Goal: Communication & Community: Answer question/provide support

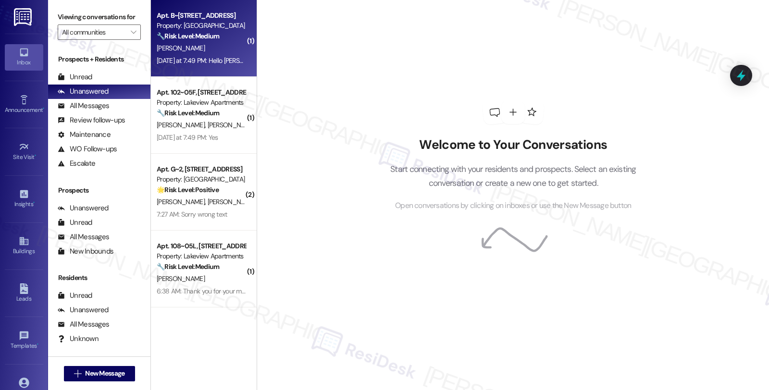
click at [233, 34] on div "🔧 Risk Level: Medium The resident is requesting a parking spot due to health is…" at bounding box center [201, 36] width 89 height 10
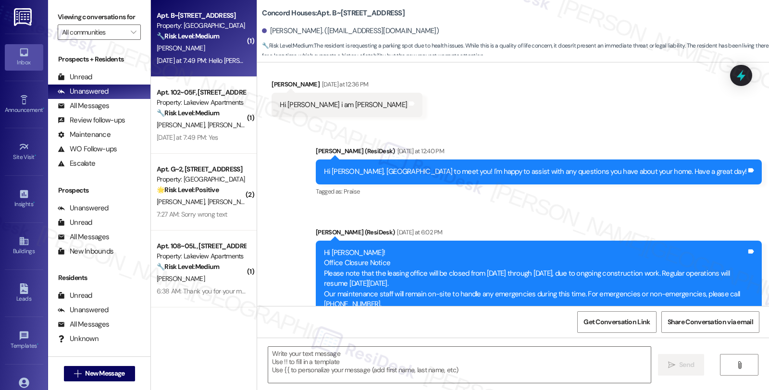
type textarea "Fetching suggested responses. Please feel free to read through the conversation…"
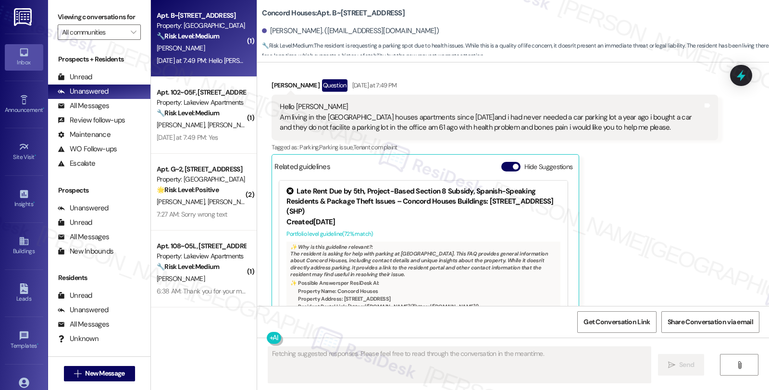
scroll to position [517, 0]
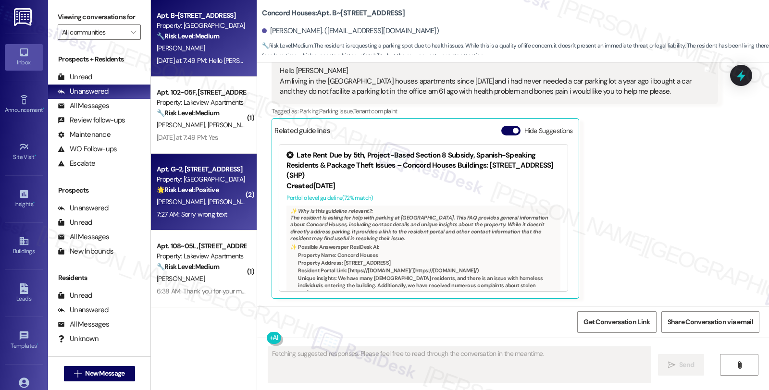
click at [231, 194] on div "🌟 Risk Level: Positive The resident initially stated 'Im leaving' but quickly c…" at bounding box center [201, 190] width 89 height 10
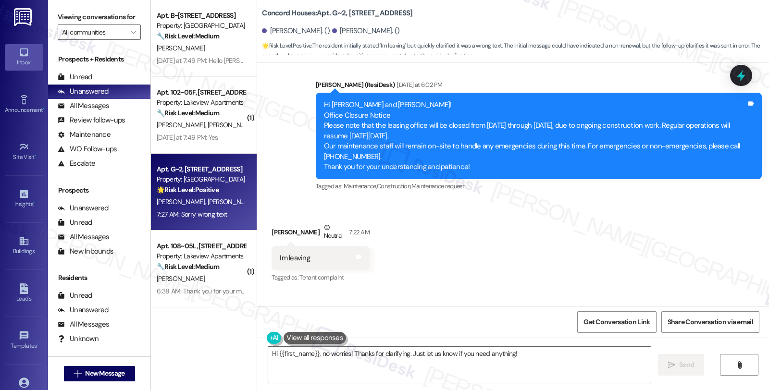
scroll to position [267, 0]
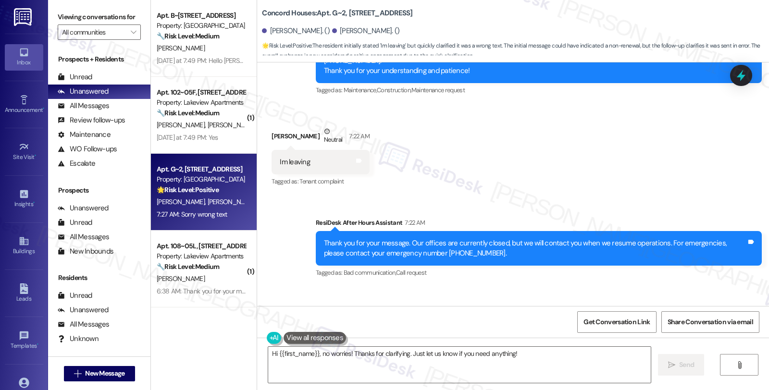
click at [279, 136] on div "[PERSON_NAME] Neutral 7:22 AM" at bounding box center [321, 138] width 98 height 24
copy div "[PERSON_NAME]"
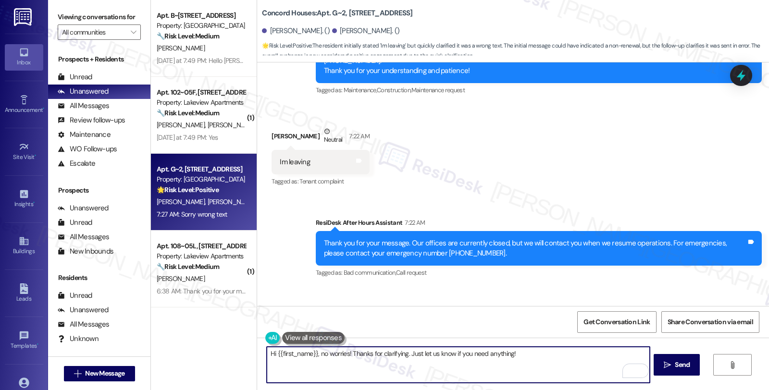
drag, startPoint x: 272, startPoint y: 354, endPoint x: 314, endPoint y: 356, distance: 42.4
click at [314, 356] on textarea "Hi {{first_name}}, no worries! Thanks for clarifying. Just let us know if you n…" at bounding box center [458, 365] width 383 height 36
paste textarea "[PERSON_NAME]"
drag, startPoint x: 324, startPoint y: 352, endPoint x: 383, endPoint y: 362, distance: 60.4
click at [383, 362] on textarea "Hi [PERSON_NAME], no worries! Thanks for clarifying. Just let us know if you ne…" at bounding box center [458, 365] width 383 height 36
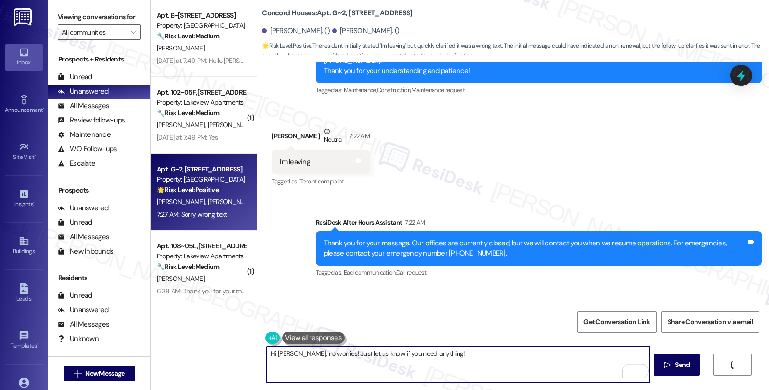
click at [451, 357] on textarea "Hi [PERSON_NAME], no worries! Just let us know if you need anything!" at bounding box center [458, 365] width 383 height 36
type textarea "Hi [PERSON_NAME], no worries! Just let us know if you need anything. Have a gre…"
click at [667, 367] on icon "" at bounding box center [667, 366] width 7 height 8
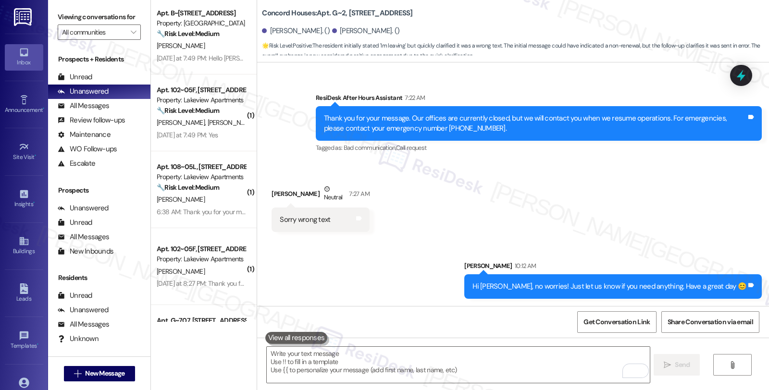
scroll to position [0, 0]
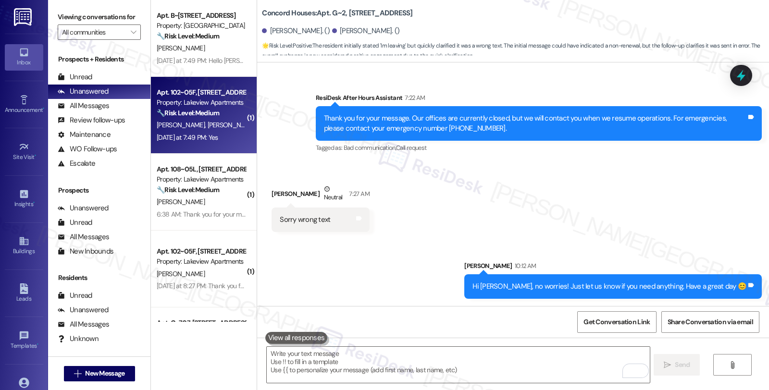
click at [226, 98] on div "Property: Lakeview Apartments" at bounding box center [201, 103] width 89 height 10
type textarea "Fetching suggested responses. Please feel free to read through the conversation…"
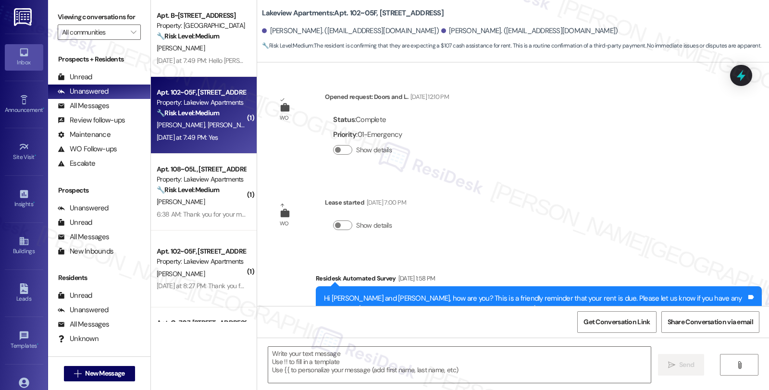
scroll to position [2405, 0]
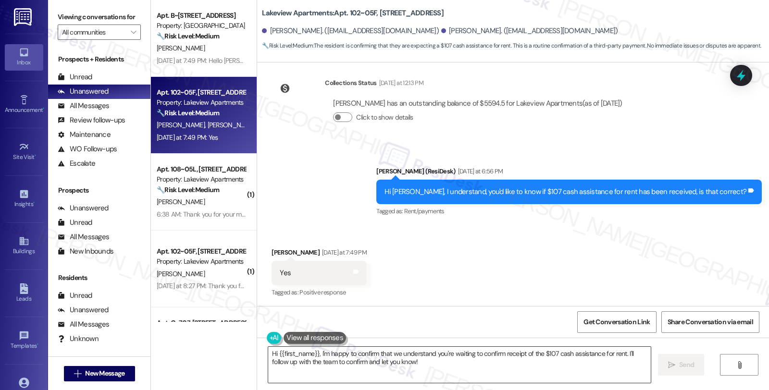
click at [269, 351] on textarea "Hi {{first_name}}, I'm happy to confirm that we understand you're waiting to co…" at bounding box center [459, 365] width 383 height 36
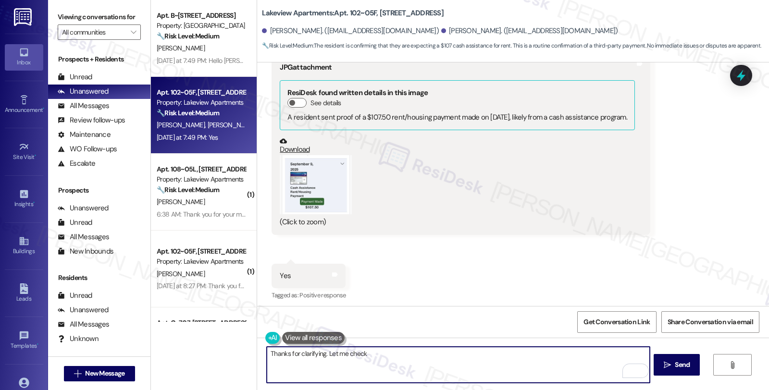
scroll to position [1977, 0]
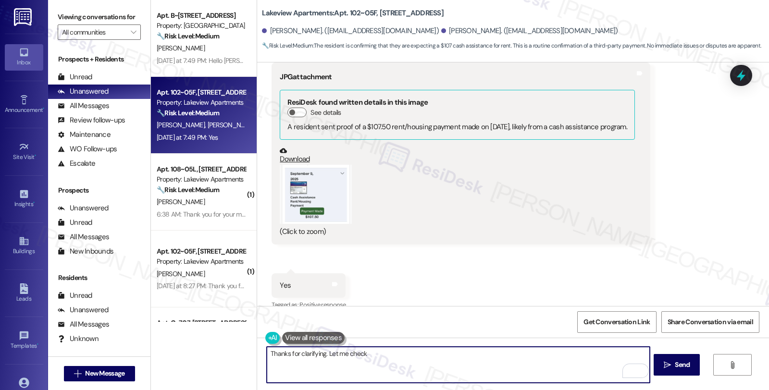
click at [309, 185] on button "Zoom image" at bounding box center [316, 194] width 72 height 59
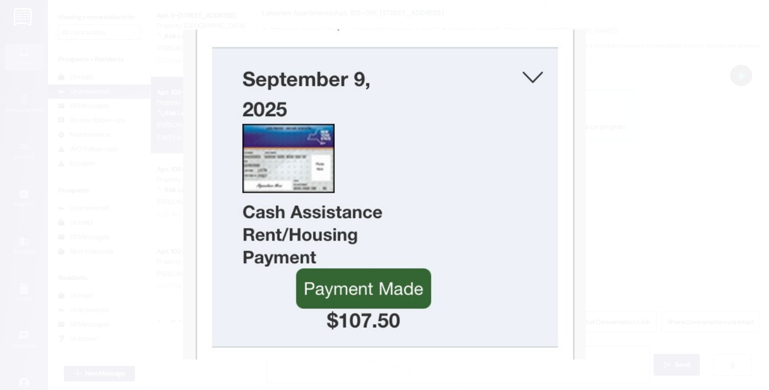
click at [603, 205] on button "Unzoom image" at bounding box center [384, 195] width 769 height 390
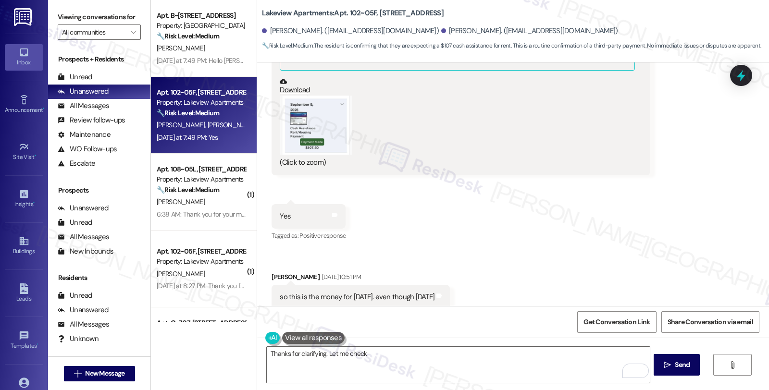
scroll to position [2137, 0]
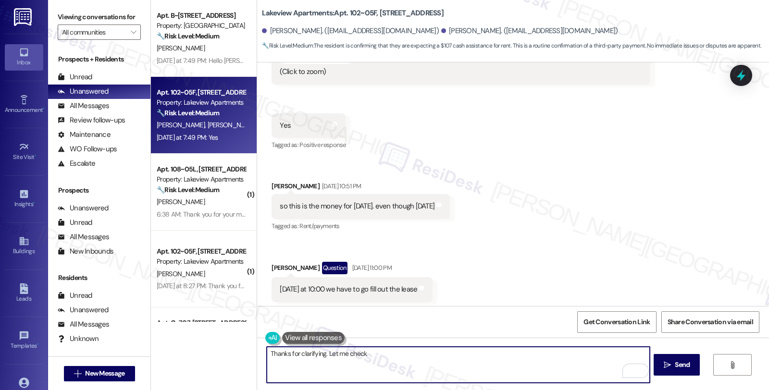
click at [386, 356] on textarea "Thanks for clarifying. Let me check" at bounding box center [458, 365] width 383 height 36
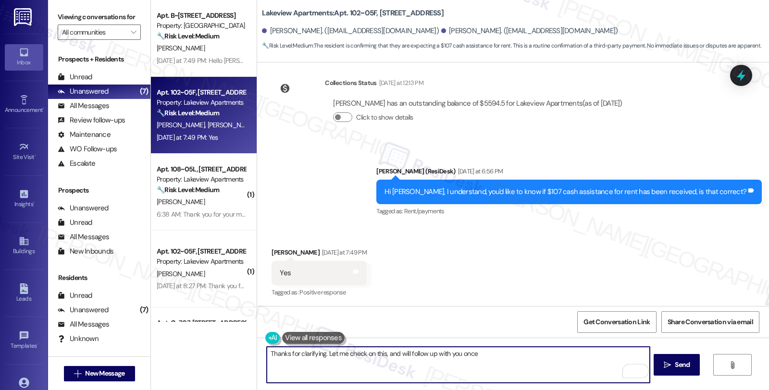
click at [481, 355] on textarea "Thanks for clarifying. Let me check on this, and will follow up with you once" at bounding box center [458, 365] width 383 height 36
click at [526, 359] on textarea "Thanks for clarifying. Let me check on this, and will follow up with you once c…" at bounding box center [458, 365] width 383 height 36
type textarea "Thanks for clarifying. Let me check on this, and will follow up with you once c…"
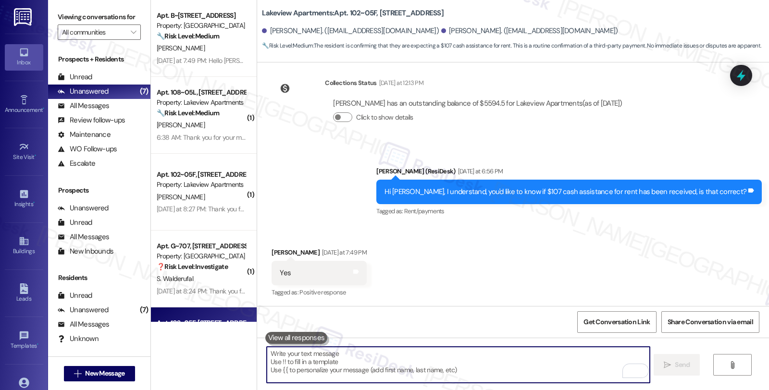
scroll to position [2472, 0]
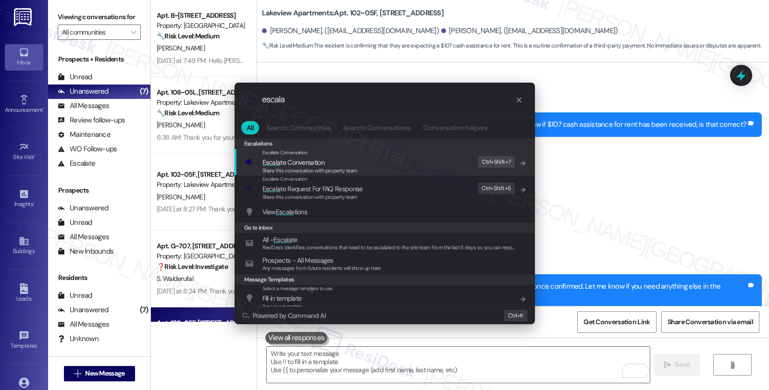
type input "escala"
click at [292, 164] on span "Escala te Conversation" at bounding box center [293, 162] width 62 height 9
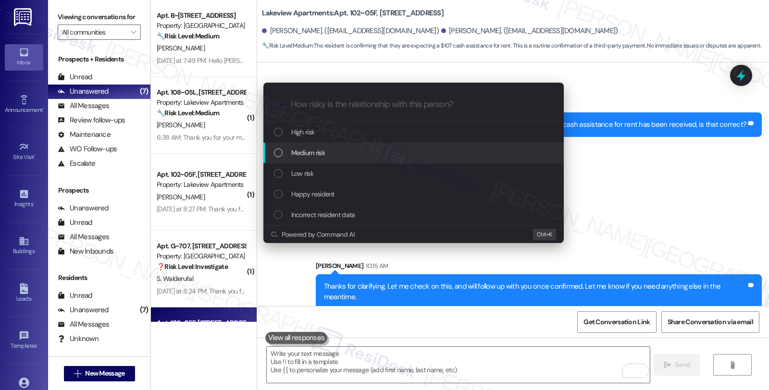
click at [301, 153] on span "Medium risk" at bounding box center [308, 153] width 34 height 11
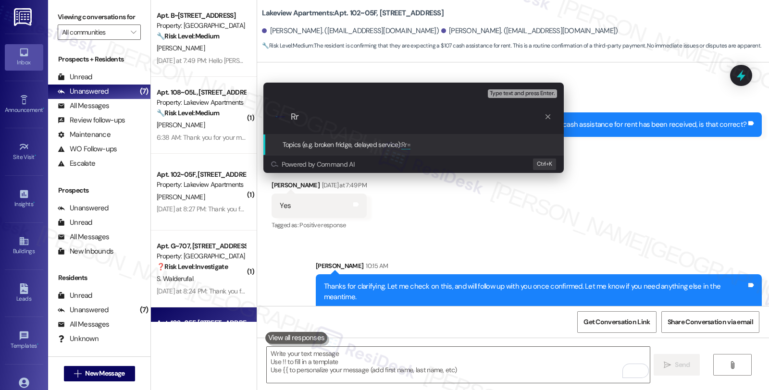
type input "R"
type input "Rent assistance confirmation"
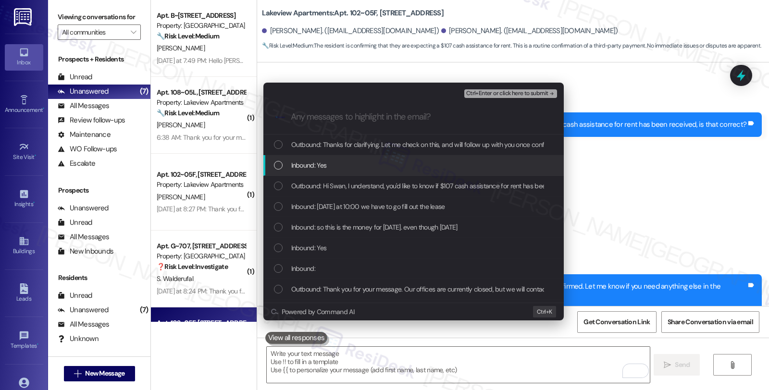
click at [349, 162] on div "Inbound: Yes" at bounding box center [414, 165] width 281 height 11
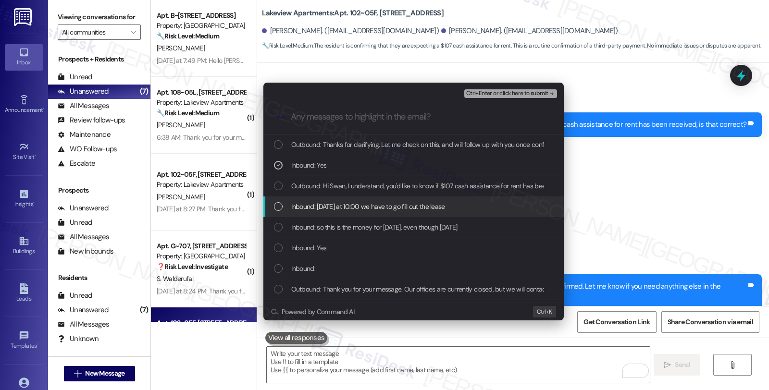
click at [349, 207] on span "Inbound: [DATE] at 10:00 we have to go fill out the lease" at bounding box center [368, 206] width 154 height 11
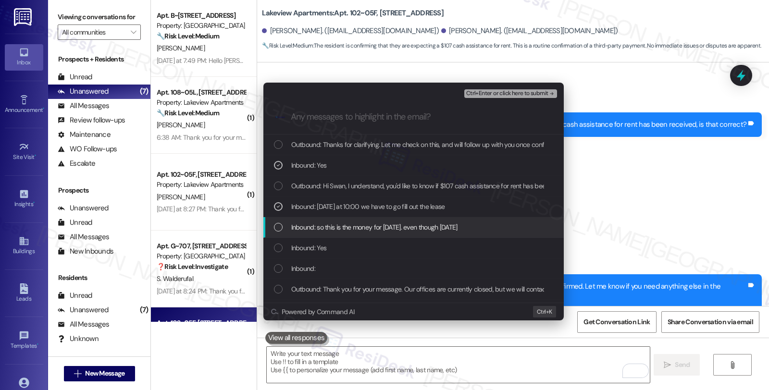
click at [350, 233] on span "Inbound: so this is the money for [DATE]. even though [DATE]" at bounding box center [374, 227] width 166 height 11
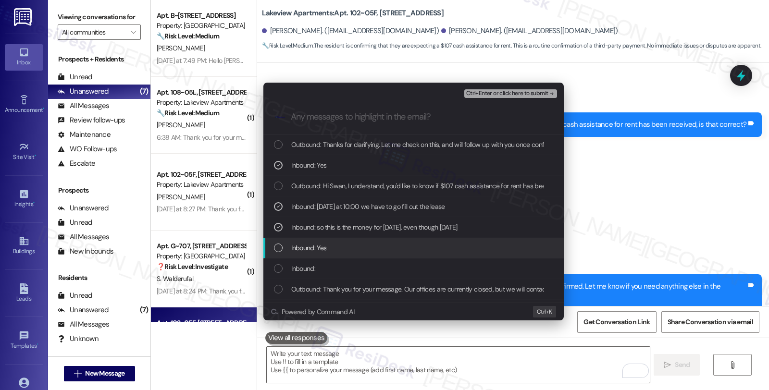
click at [348, 248] on div "Inbound: Yes" at bounding box center [414, 248] width 281 height 11
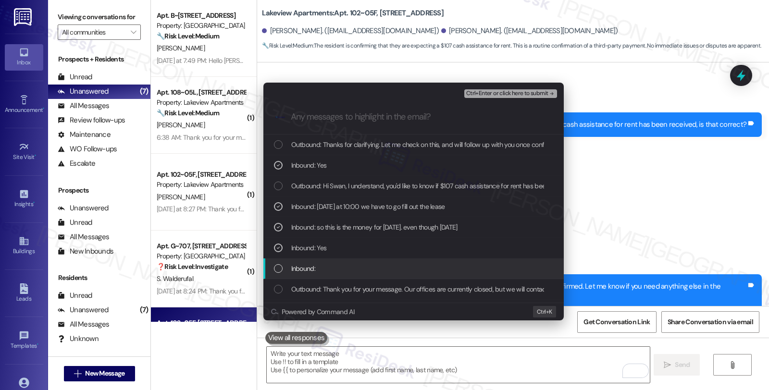
click at [346, 271] on div "Inbound:" at bounding box center [414, 268] width 281 height 11
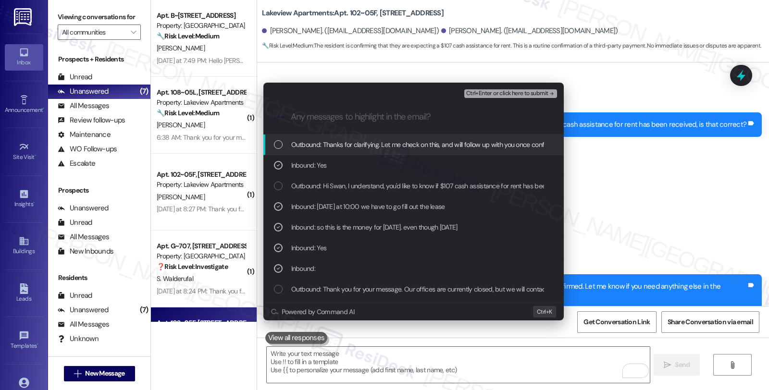
click at [502, 92] on span "Ctrl+Enter or click here to submit" at bounding box center [507, 93] width 82 height 7
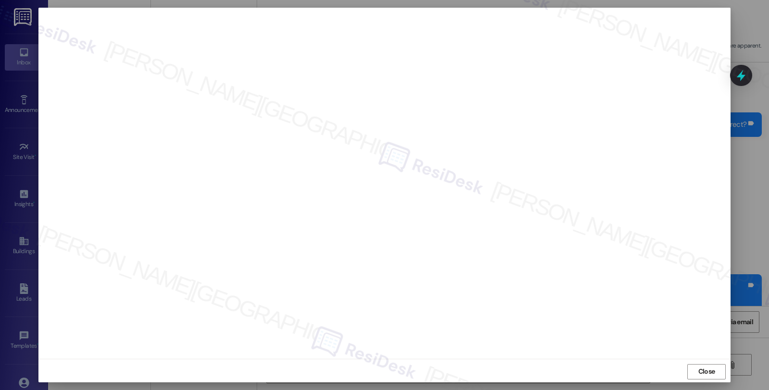
scroll to position [1, 0]
click at [699, 374] on span "Close" at bounding box center [707, 370] width 17 height 10
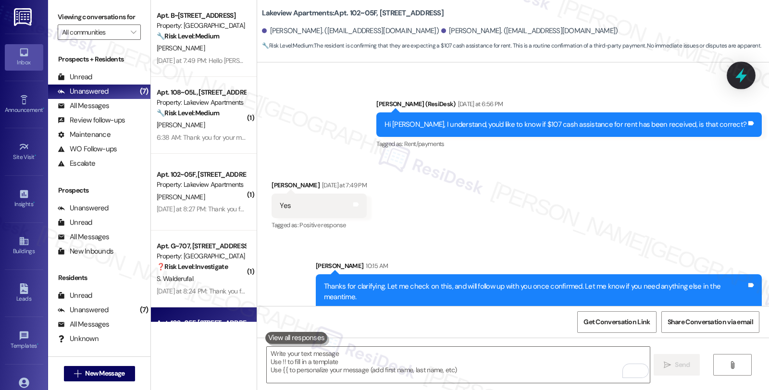
click at [739, 75] on icon at bounding box center [742, 75] width 12 height 15
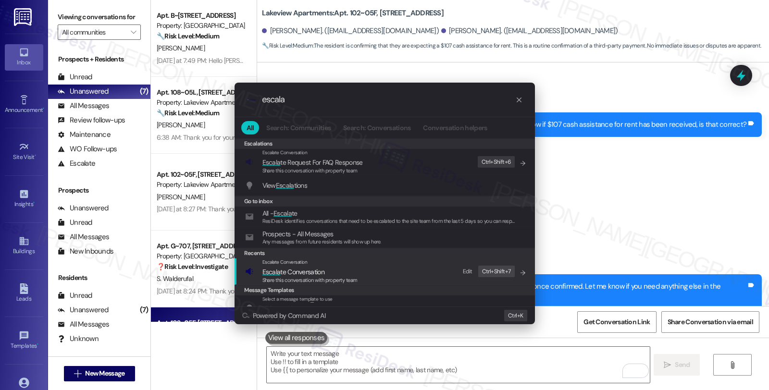
type input "escala"
click at [376, 266] on div "Escalate Conversation Escala te Conversation Share this conversation with prope…" at bounding box center [385, 272] width 281 height 26
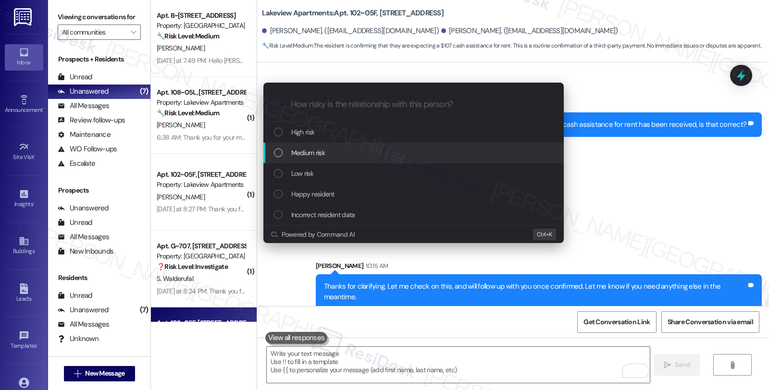
click at [348, 151] on div "Medium risk" at bounding box center [414, 153] width 281 height 11
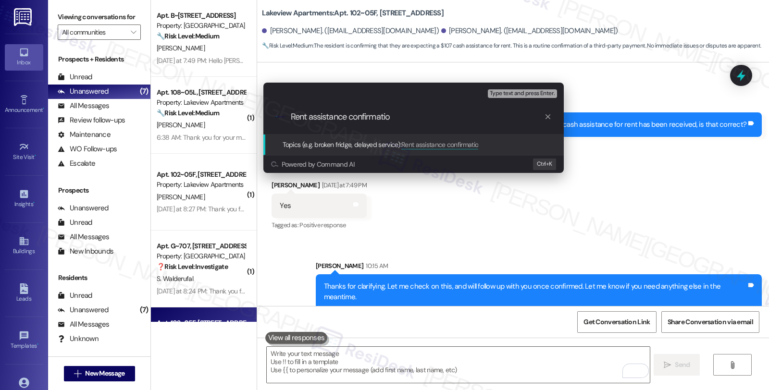
type input "Rent assistance confirmation"
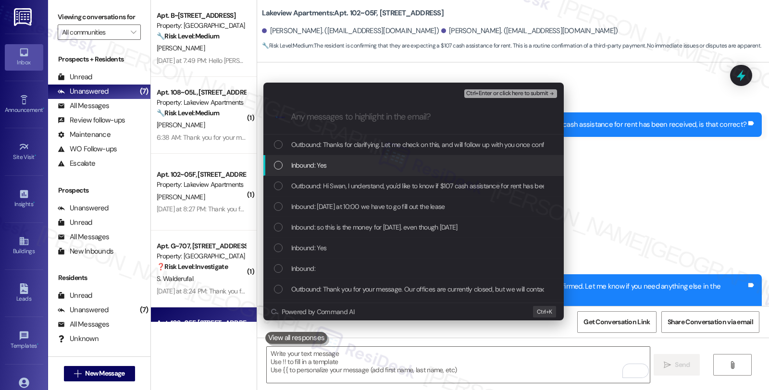
click at [343, 165] on div "Inbound: Yes" at bounding box center [414, 165] width 281 height 11
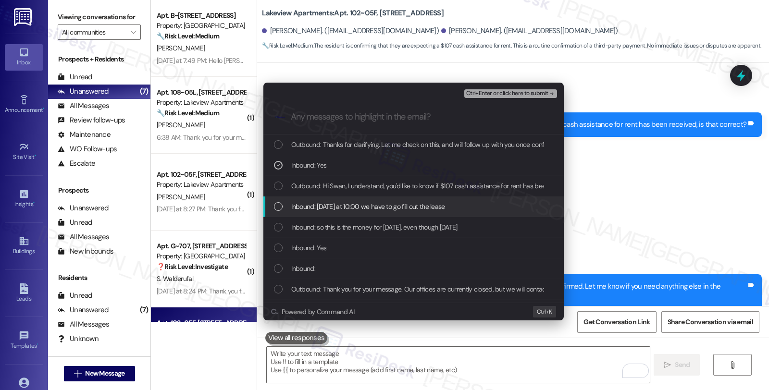
click at [343, 204] on span "Inbound: [DATE] at 10:00 we have to go fill out the lease" at bounding box center [368, 206] width 154 height 11
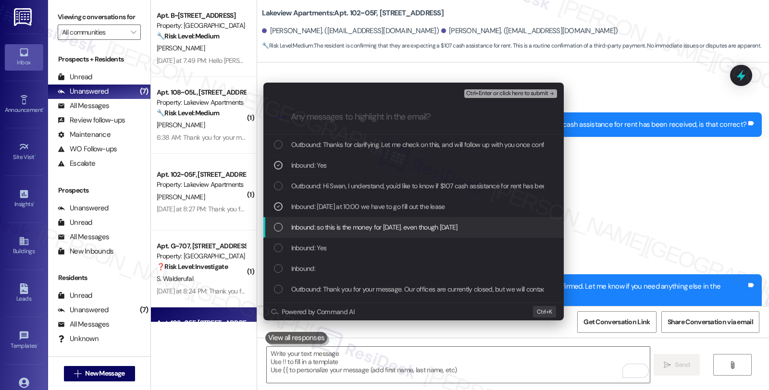
click at [338, 224] on span "Inbound: so this is the money for [DATE]. even though [DATE]" at bounding box center [374, 227] width 166 height 11
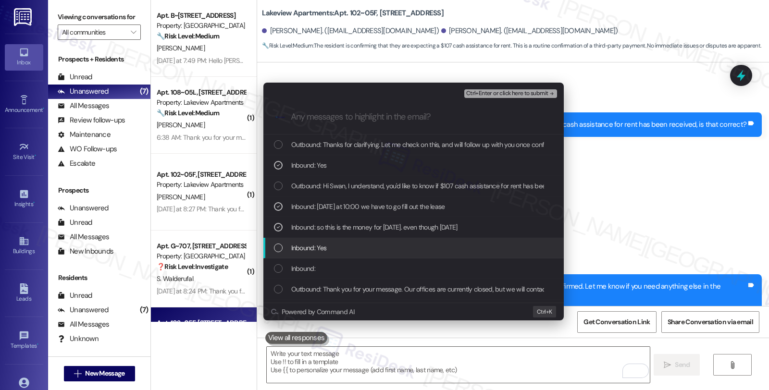
click at [338, 249] on div "Inbound: Yes" at bounding box center [414, 248] width 281 height 11
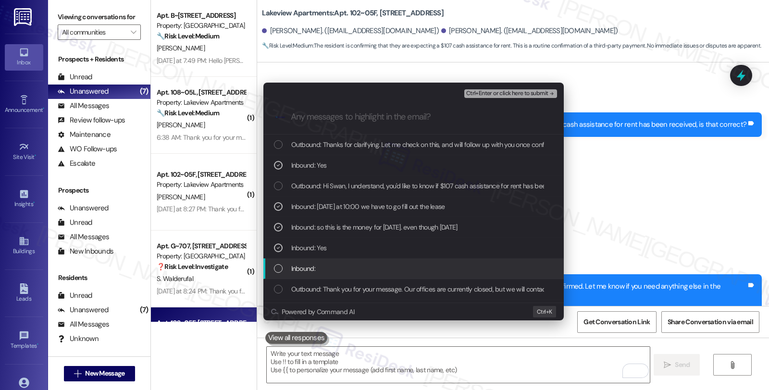
click at [335, 263] on div "Inbound:" at bounding box center [414, 268] width 281 height 11
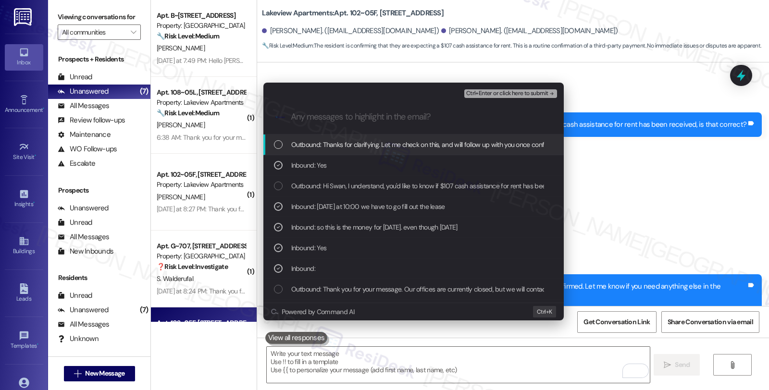
click at [479, 94] on span "Ctrl+Enter or click here to submit" at bounding box center [507, 93] width 82 height 7
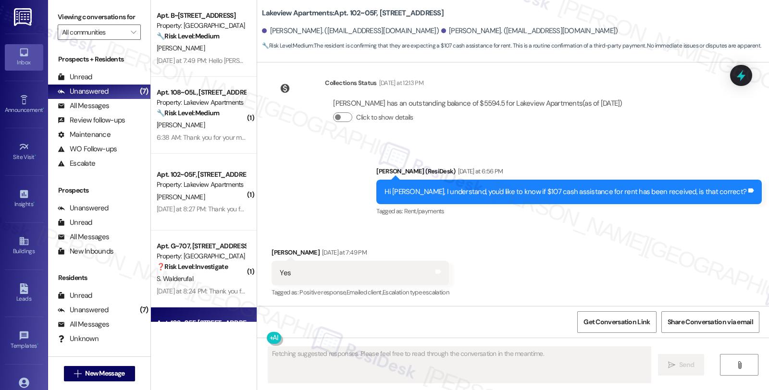
scroll to position [2486, 0]
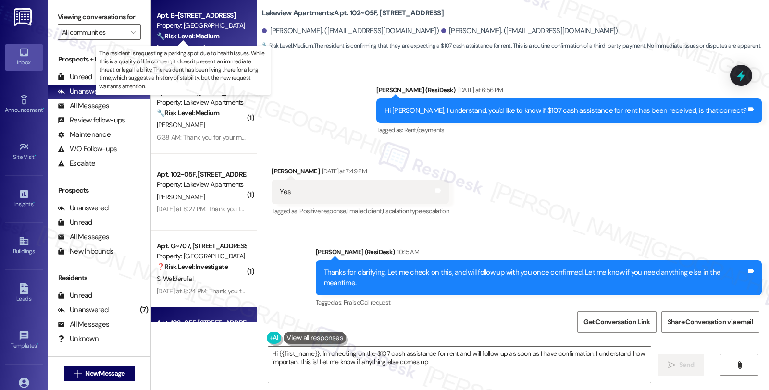
type textarea "Hi {{first_name}}, I'm checking on the $107 cash assistance for rent and will f…"
click at [209, 33] on strong "🔧 Risk Level: Medium" at bounding box center [188, 36] width 62 height 9
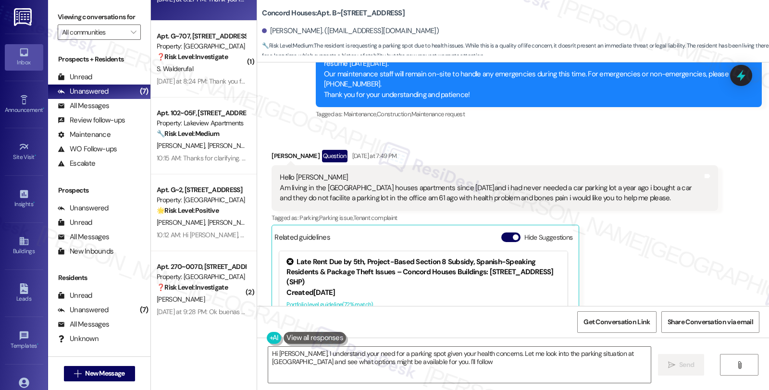
scroll to position [216, 0]
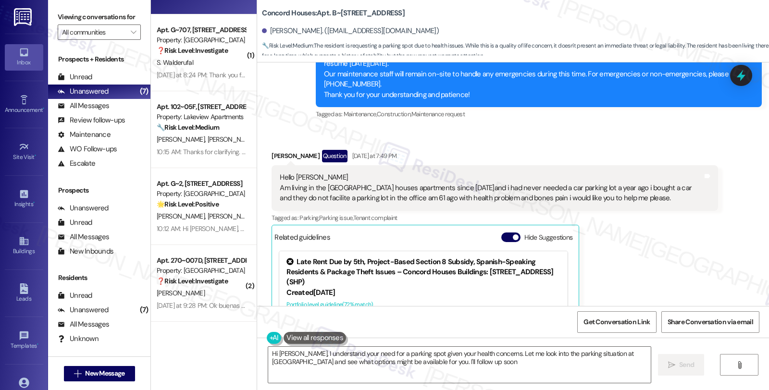
type textarea "Hi [PERSON_NAME], I understand your need for a parking spot given your health c…"
click at [132, 40] on button "" at bounding box center [132, 32] width 15 height 15
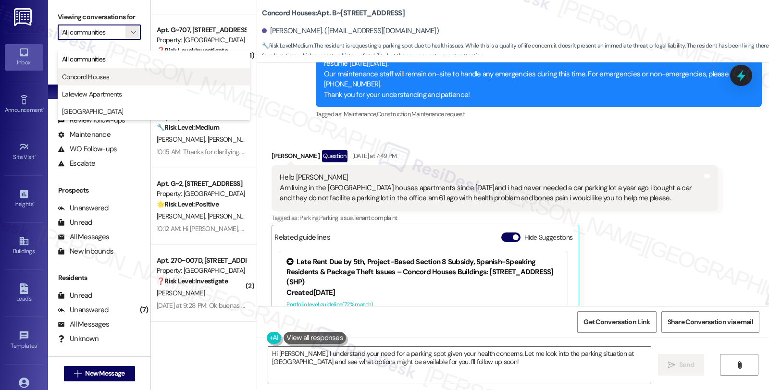
click at [112, 76] on span "Concord Houses" at bounding box center [154, 77] width 184 height 10
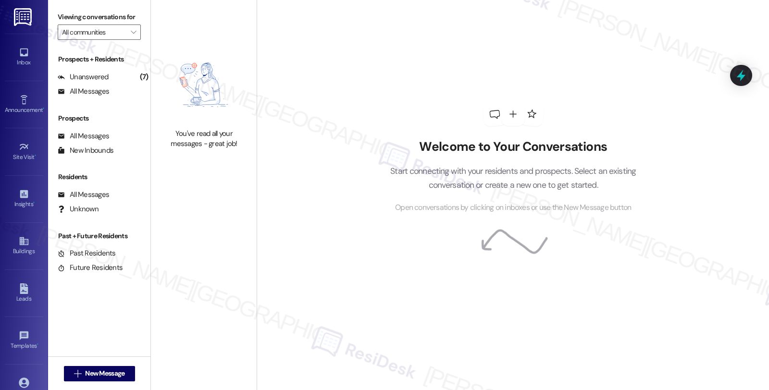
type input "Concord Houses"
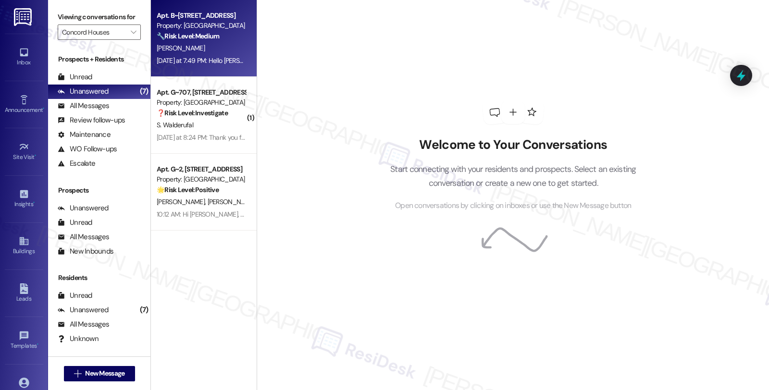
click at [237, 61] on div "[DATE] at 7:49 PM: Hello [PERSON_NAME] living in the [GEOGRAPHIC_DATA] houses a…" at bounding box center [581, 60] width 849 height 9
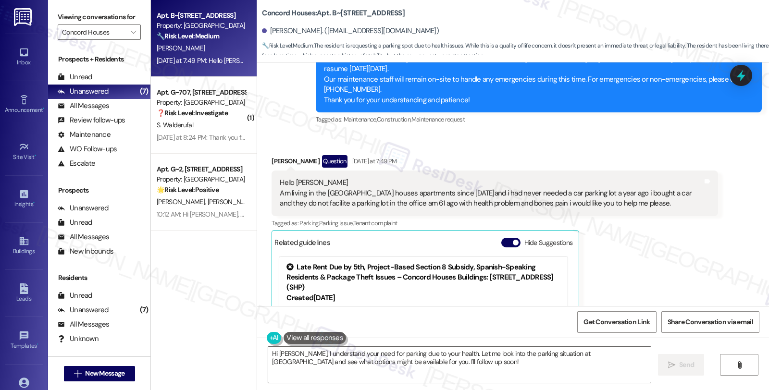
scroll to position [410, 0]
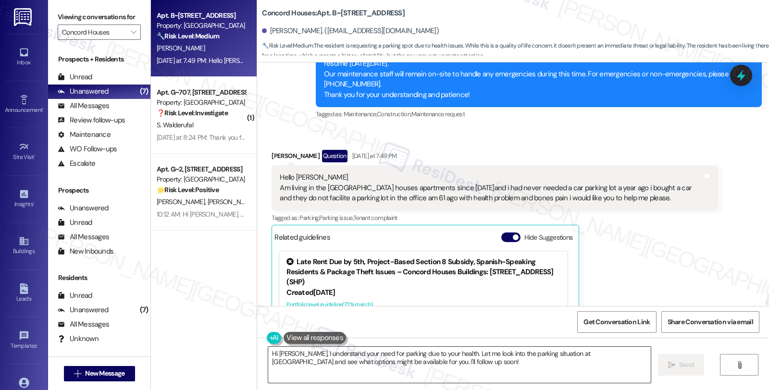
click at [297, 353] on textarea "Hi [PERSON_NAME], I understand your need for parking due to your health. Let me…" at bounding box center [459, 365] width 383 height 36
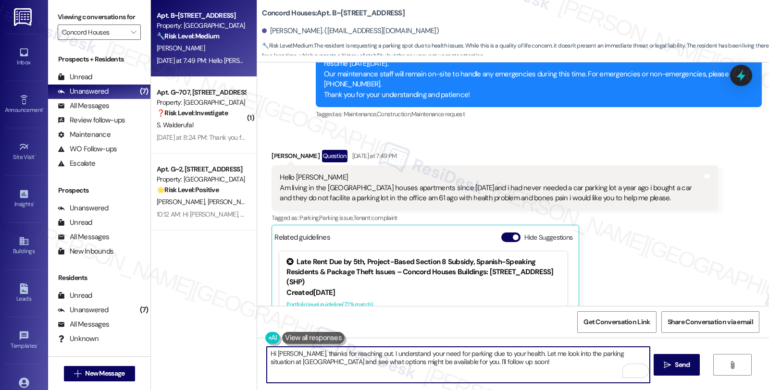
drag, startPoint x: 479, startPoint y: 362, endPoint x: 531, endPoint y: 362, distance: 51.9
click at [531, 362] on textarea "Hi [PERSON_NAME], thanks for reaching out. I understand your need for parking d…" at bounding box center [458, 365] width 383 height 36
click at [492, 363] on textarea "Hi [PERSON_NAME], thanks for reaching out. I understand your need for parking d…" at bounding box center [458, 365] width 383 height 36
click at [489, 362] on textarea "Hi [PERSON_NAME], thanks for reaching out. I understand your need for parking d…" at bounding box center [458, 365] width 383 height 36
drag, startPoint x: 479, startPoint y: 362, endPoint x: 560, endPoint y: 362, distance: 80.3
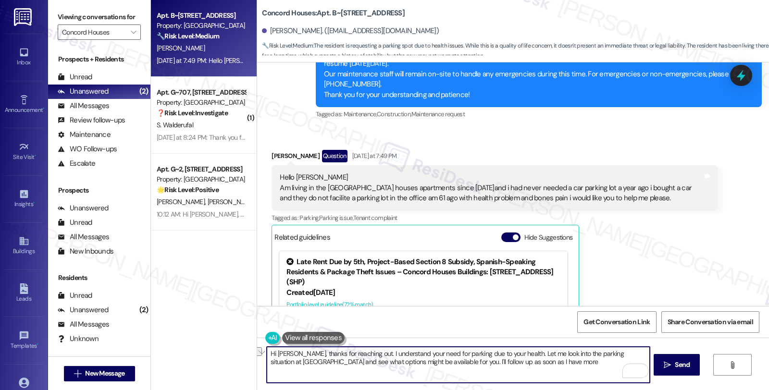
click at [560, 362] on textarea "Hi [PERSON_NAME], thanks for reaching out. I understand your need for parking d…" at bounding box center [458, 365] width 383 height 36
drag, startPoint x: 454, startPoint y: 361, endPoint x: 632, endPoint y: 362, distance: 177.9
click at [632, 362] on textarea "Hi [PERSON_NAME], thanks for reaching out. I understand your need for parking d…" at bounding box center [458, 365] width 383 height 36
drag, startPoint x: 487, startPoint y: 360, endPoint x: 559, endPoint y: 366, distance: 72.9
click at [559, 366] on textarea "Hi [PERSON_NAME], thanks for reaching out. I understand your need for parking d…" at bounding box center [458, 365] width 383 height 36
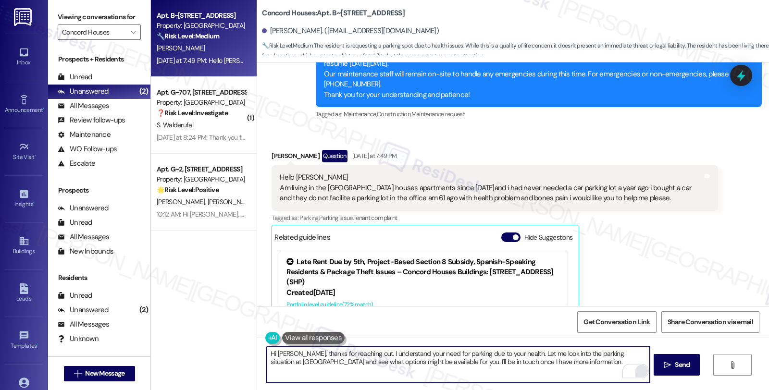
drag, startPoint x: 487, startPoint y: 363, endPoint x: 640, endPoint y: 370, distance: 154.0
click at [640, 370] on div "Hi [PERSON_NAME], thanks for reaching out. I understand your need for parking d…" at bounding box center [458, 365] width 384 height 37
type textarea "Hi [PERSON_NAME], thanks for reaching out. I understand your need for parking d…"
click at [677, 366] on span "Send" at bounding box center [682, 365] width 15 height 10
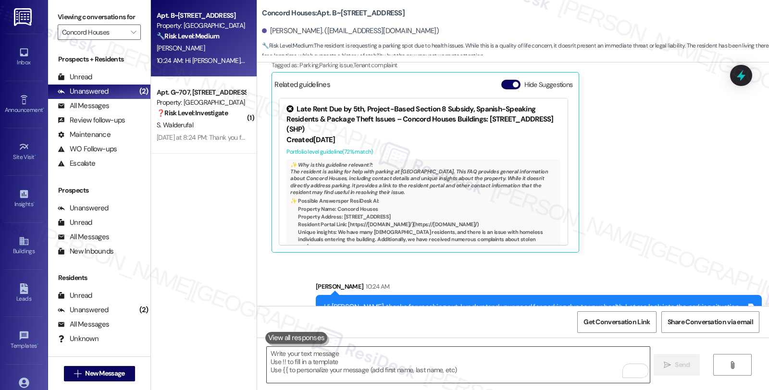
scroll to position [604, 0]
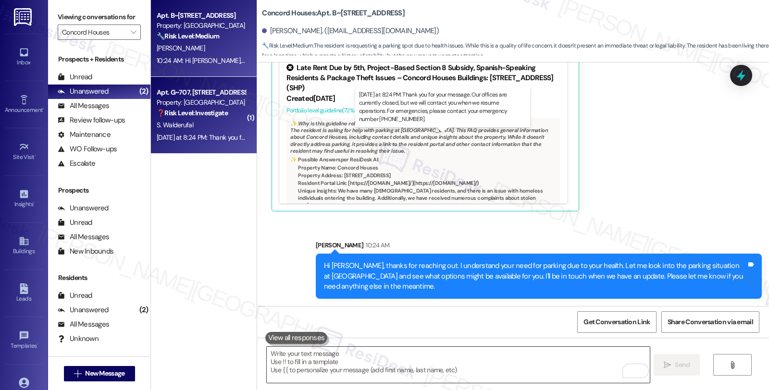
click at [225, 134] on div "[DATE] at 8:24 PM: Thank you for your message. Our offices are currently closed…" at bounding box center [452, 137] width 590 height 9
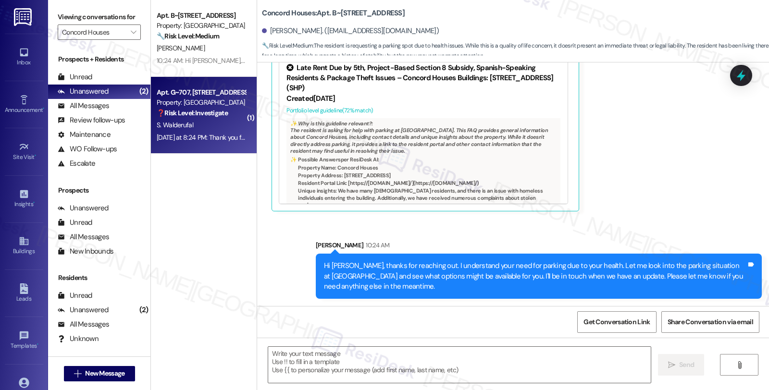
type textarea "Fetching suggested responses. Please feel free to read through the conversation…"
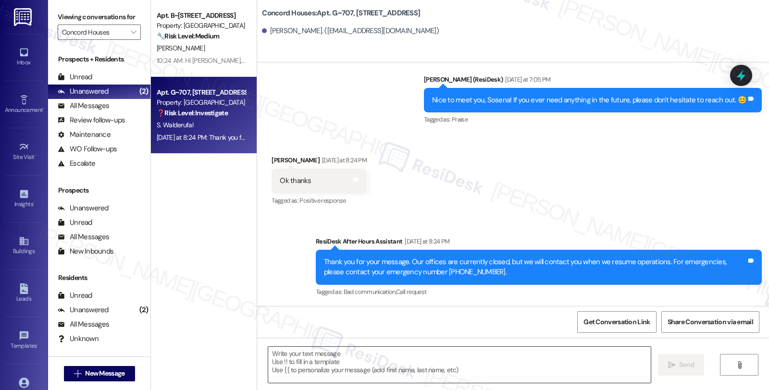
click at [345, 359] on textarea at bounding box center [459, 365] width 383 height 36
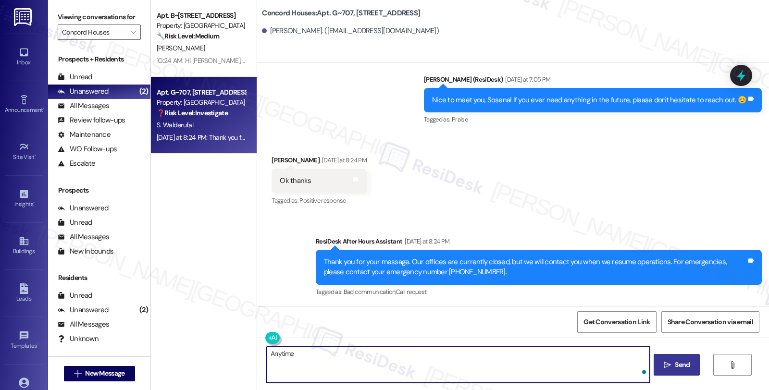
type textarea "Anytime!"
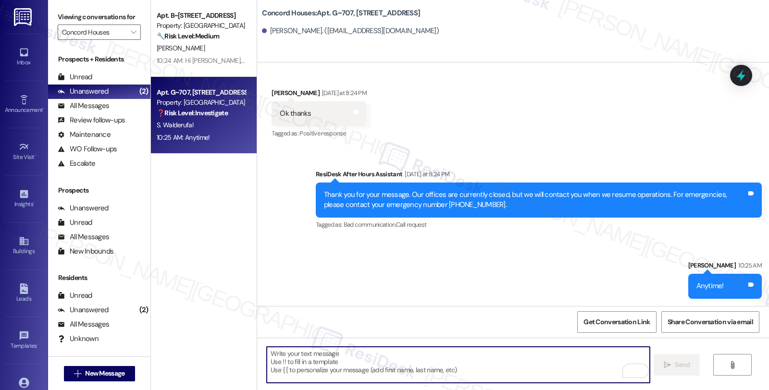
scroll to position [147, 0]
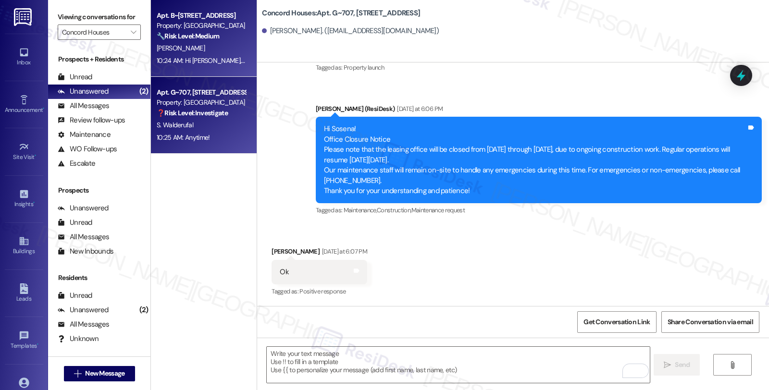
click at [216, 40] on div "🔧 Risk Level: Medium The resident is requesting a parking spot due to health is…" at bounding box center [201, 36] width 89 height 10
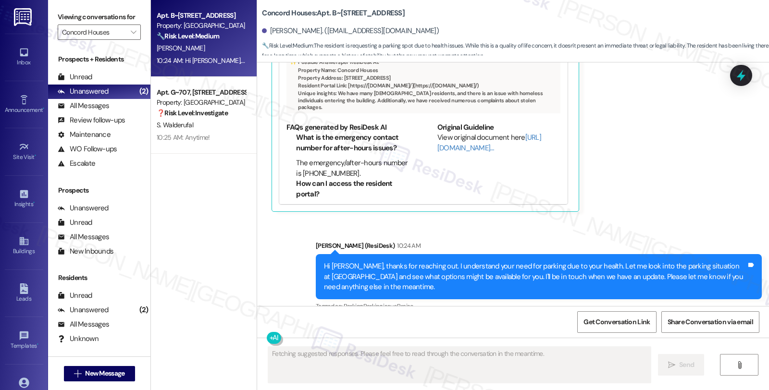
scroll to position [618, 0]
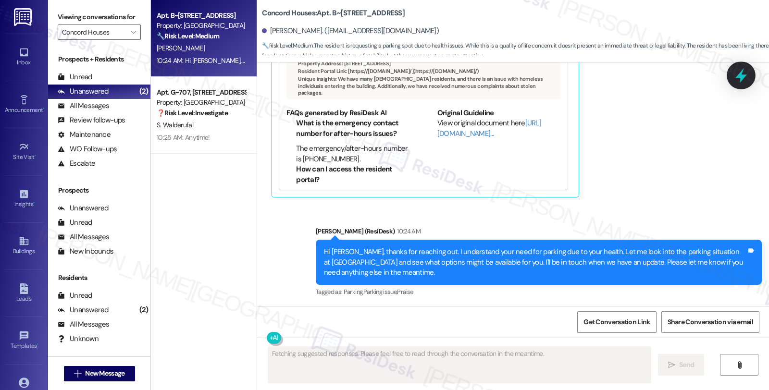
click at [739, 78] on icon at bounding box center [741, 75] width 16 height 16
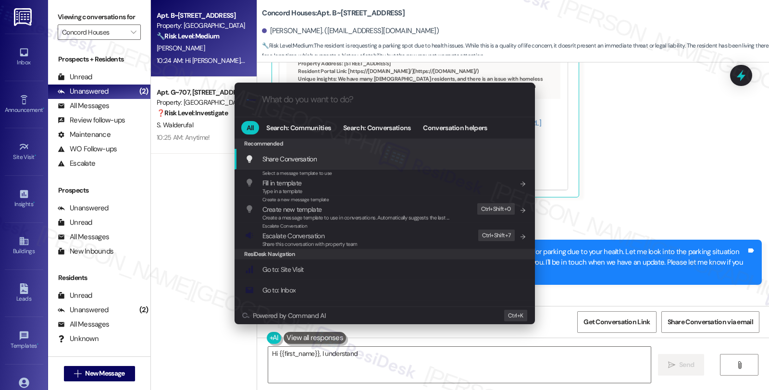
type textarea "Hi {{first_name}}, I understand"
type input "e"
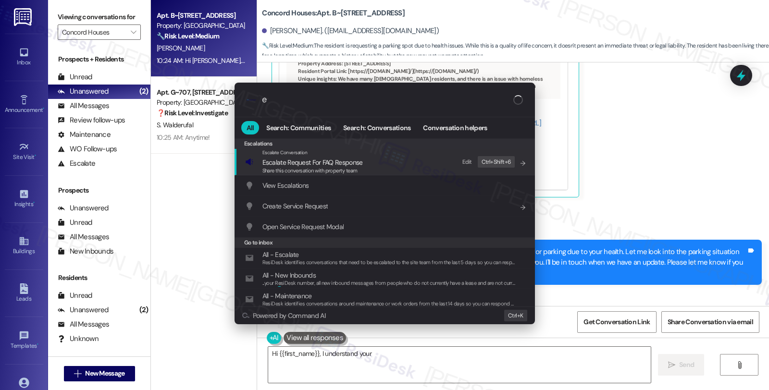
type textarea "Hi {{first_name}}, I understand your"
type input "es"
type textarea "Hi {{first_name}}, I understand your need"
type input "esca"
type textarea "Hi {{first_name}}, I understand your need for"
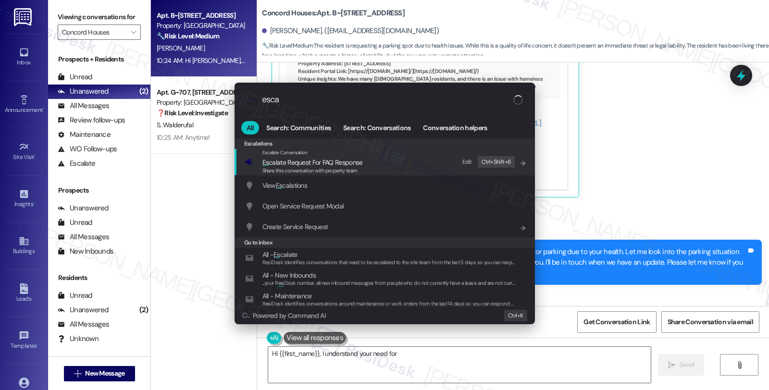
type input "escal"
type textarea "Hi {{first_name}}, I understand your need for parking"
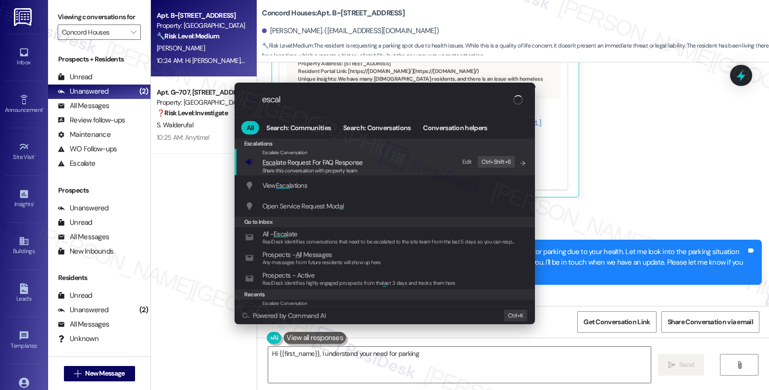
type input "escala"
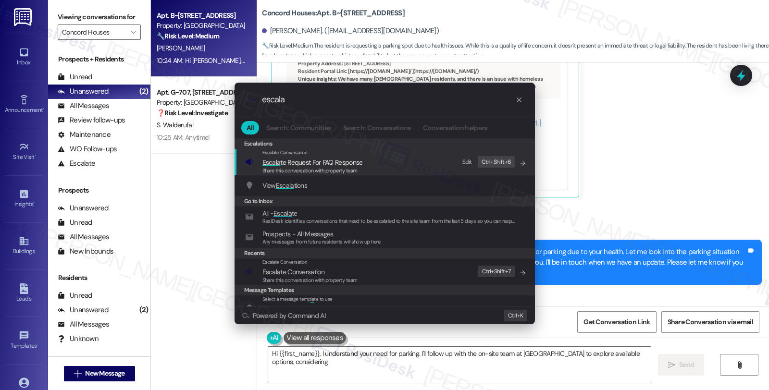
type textarea "Hi {{first_name}}, I understand your need for parking. I'll follow up with the …"
type input "escala"
type textarea "Hi {{first_name}}, I understand your need for parking. I'll follow up with the …"
click at [274, 271] on span "Escala" at bounding box center [271, 272] width 18 height 9
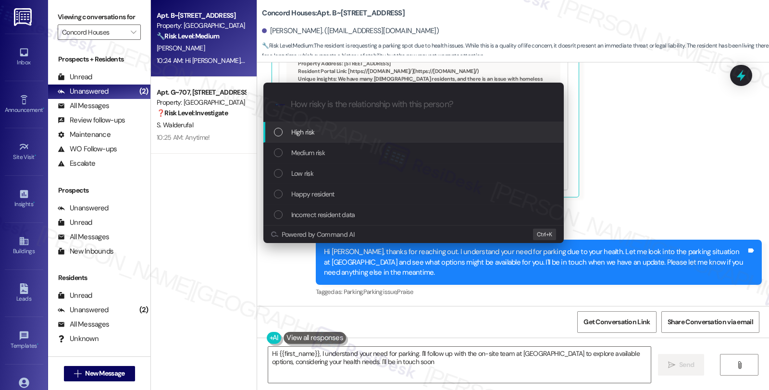
type textarea "Hi {{first_name}}, I understand your need for parking. I'll follow up with the …"
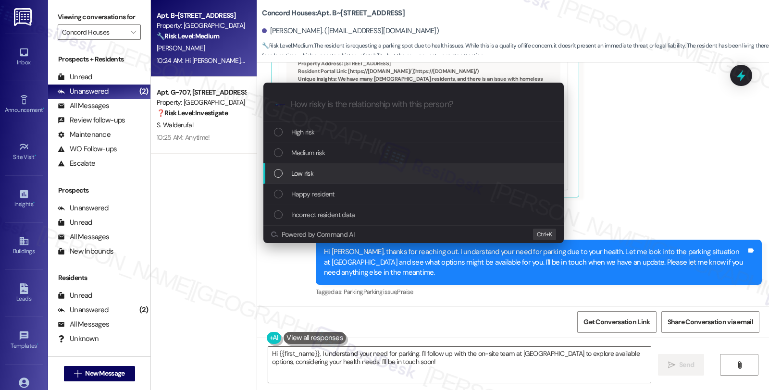
click at [341, 174] on div "Low risk" at bounding box center [414, 173] width 281 height 11
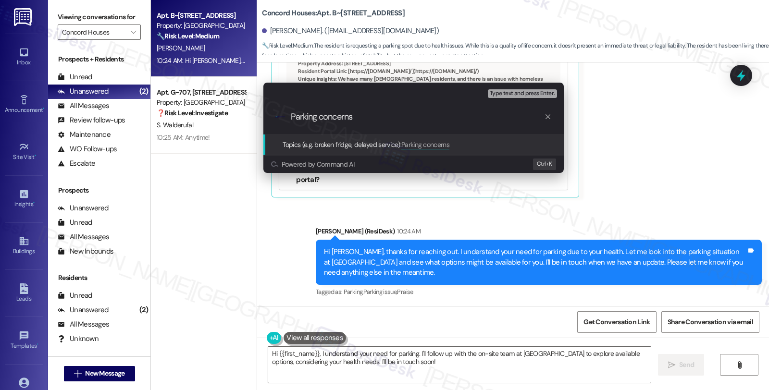
type input "Parking concern"
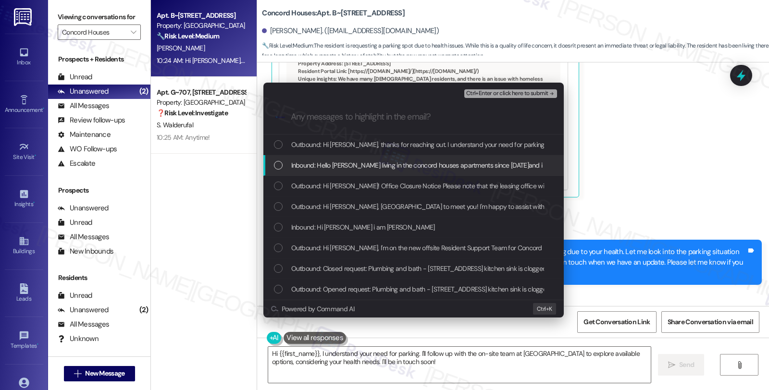
click at [363, 167] on span "Inbound: Hello [PERSON_NAME] living in the concord houses apartments since [DAT…" at bounding box center [684, 165] width 786 height 11
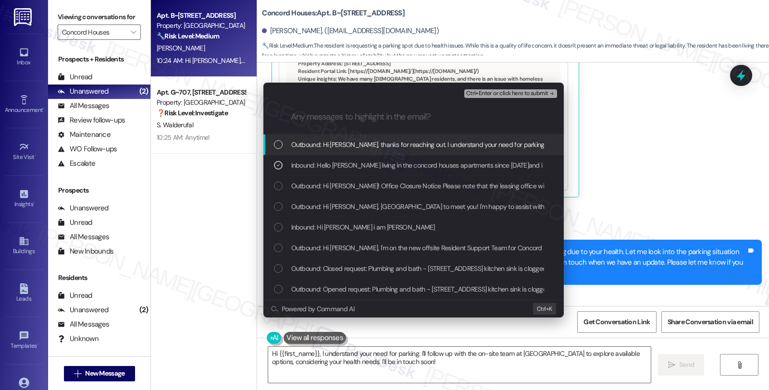
click at [501, 95] on span "Ctrl+Enter or click here to submit" at bounding box center [507, 93] width 82 height 7
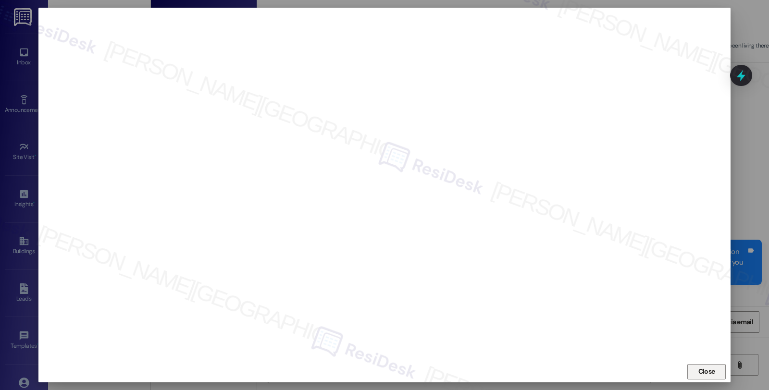
click at [713, 369] on span "Close" at bounding box center [707, 372] width 17 height 10
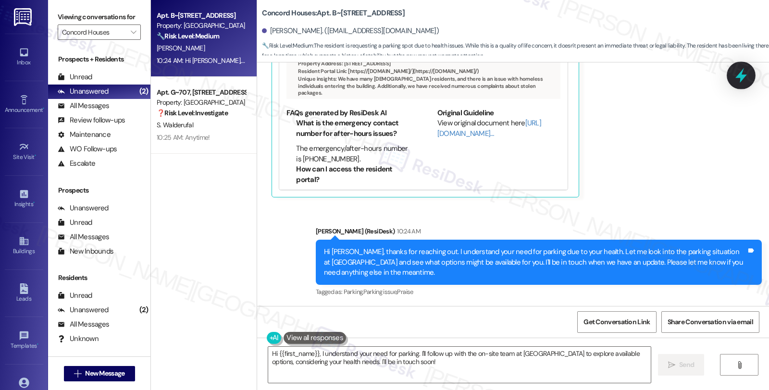
click at [742, 81] on icon at bounding box center [741, 75] width 16 height 16
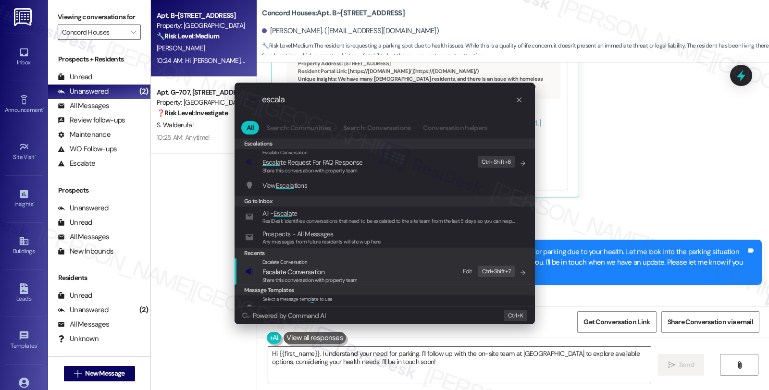
type input "escala"
click at [318, 272] on span "Escala te Conversation" at bounding box center [293, 272] width 62 height 9
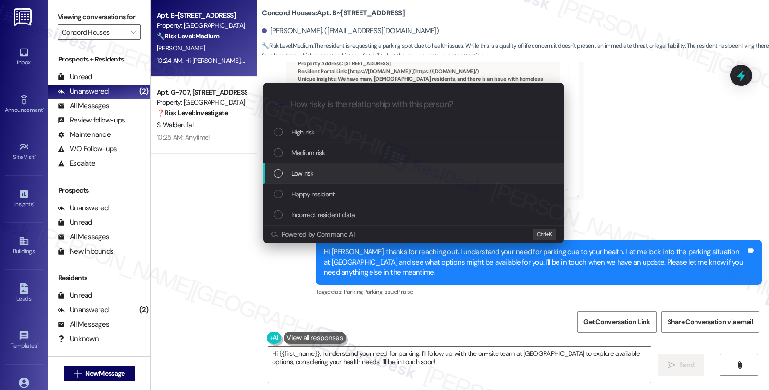
click at [315, 169] on div "Low risk" at bounding box center [414, 173] width 281 height 11
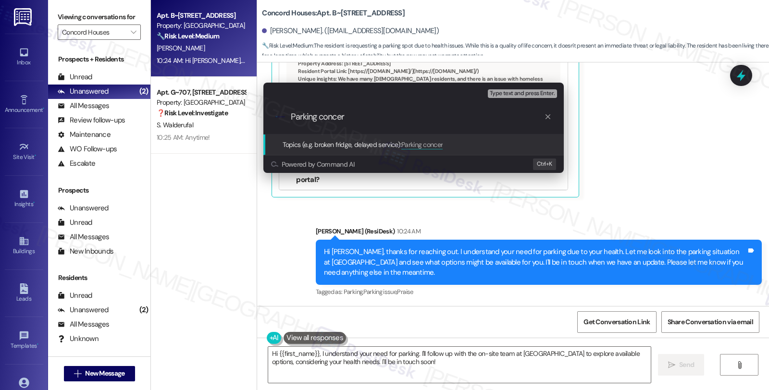
type input "Parking concern"
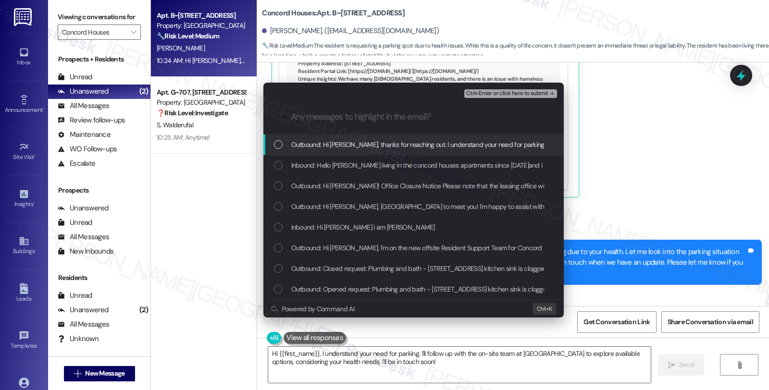
click at [315, 169] on span "Inbound: Hello [PERSON_NAME] living in the concord houses apartments since [DAT…" at bounding box center [684, 165] width 786 height 11
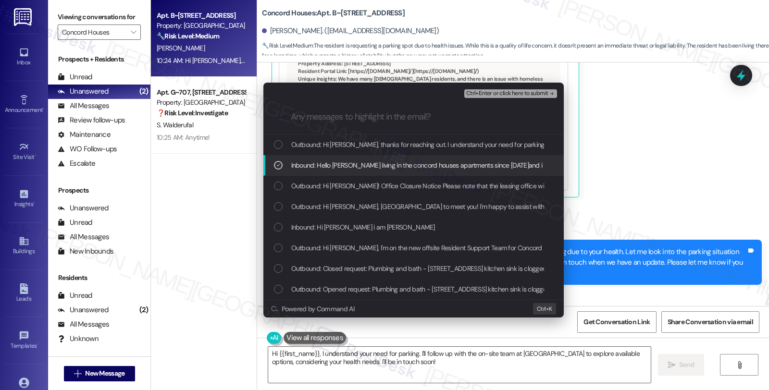
click at [515, 95] on span "Ctrl+Enter or click here to submit" at bounding box center [507, 93] width 82 height 7
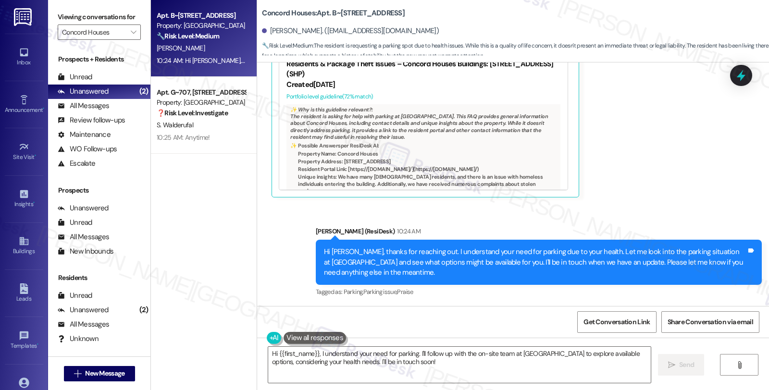
scroll to position [517, 0]
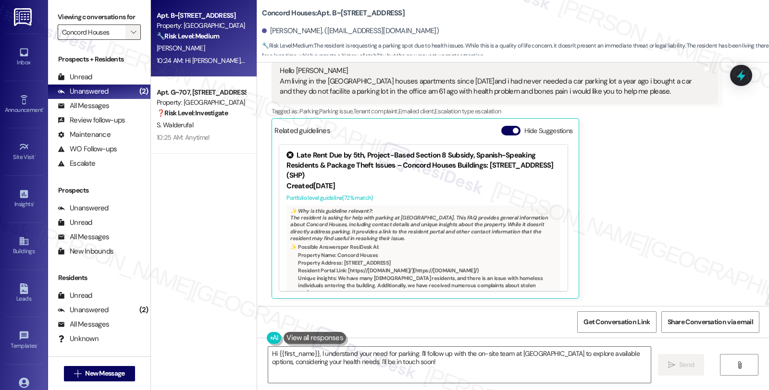
click at [130, 40] on span "" at bounding box center [133, 32] width 9 height 15
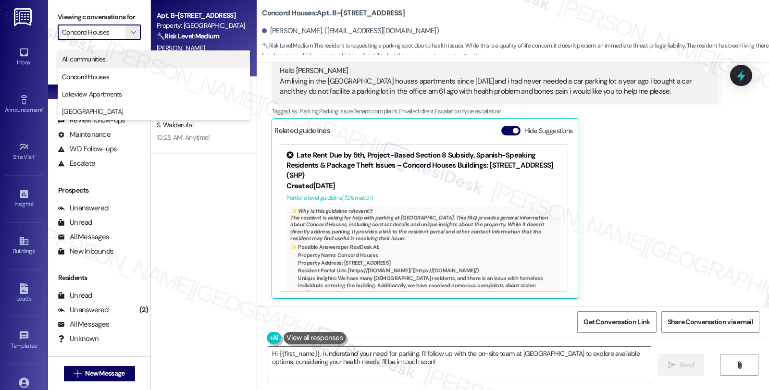
click at [99, 61] on span "All communities" at bounding box center [84, 59] width 44 height 10
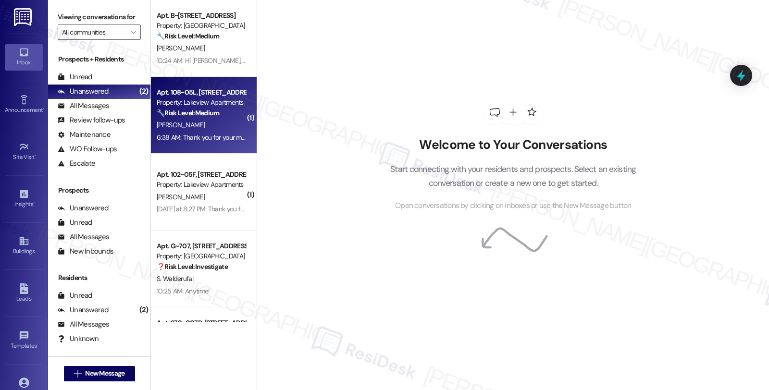
click at [225, 102] on div "Property: Lakeview Apartments" at bounding box center [201, 103] width 89 height 10
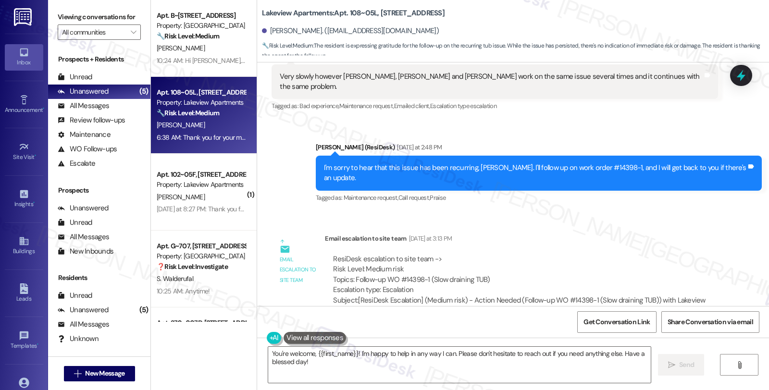
scroll to position [2155, 0]
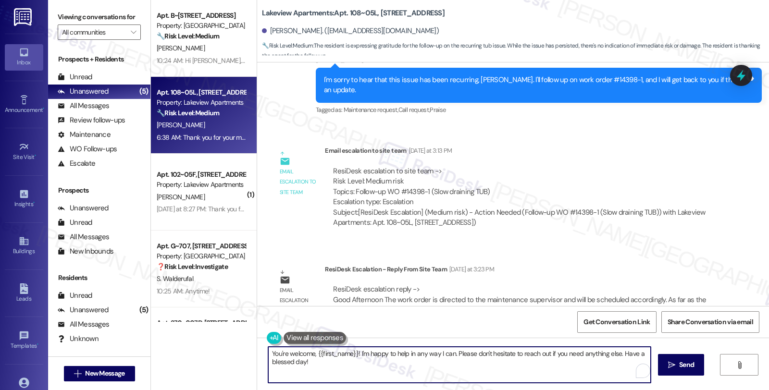
click at [352, 353] on textarea "You're welcome, {{first_name}}! I'm happy to help in any way I can. Please don'…" at bounding box center [459, 365] width 383 height 36
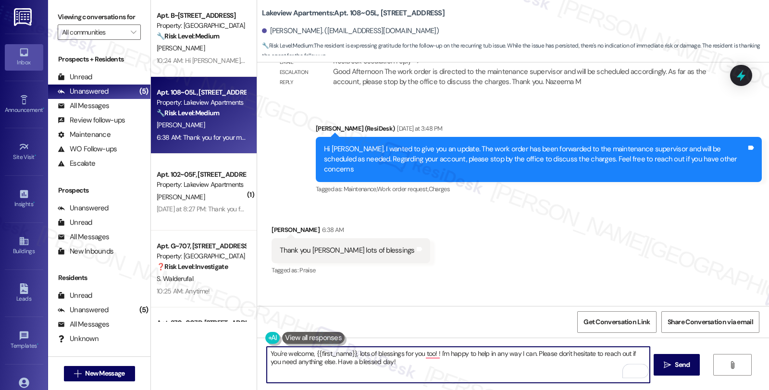
scroll to position [2422, 0]
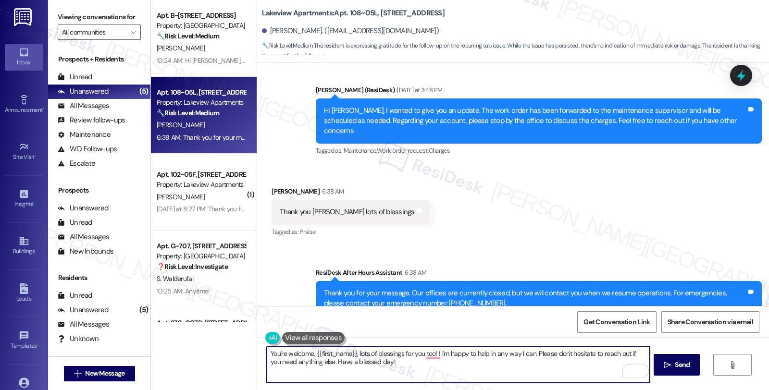
click at [527, 353] on textarea "You're welcome, {{first_name}}, lots of blessings for you too! ! I'm happy to h…" at bounding box center [458, 365] width 383 height 36
drag, startPoint x: 352, startPoint y: 353, endPoint x: 431, endPoint y: 353, distance: 78.8
click at [431, 353] on textarea "You're welcome, {{first_name}}, lots of blessings for you too! Please don't hes…" at bounding box center [458, 365] width 383 height 36
type textarea "You're welcome, {{first_name}}. Please don't hesitate to reach out if you need …"
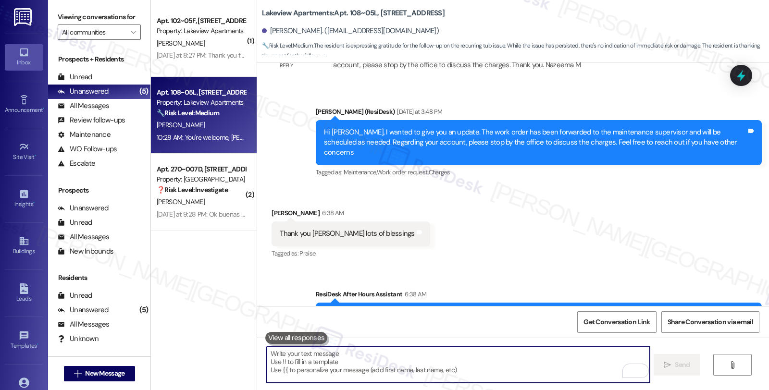
scroll to position [2489, 0]
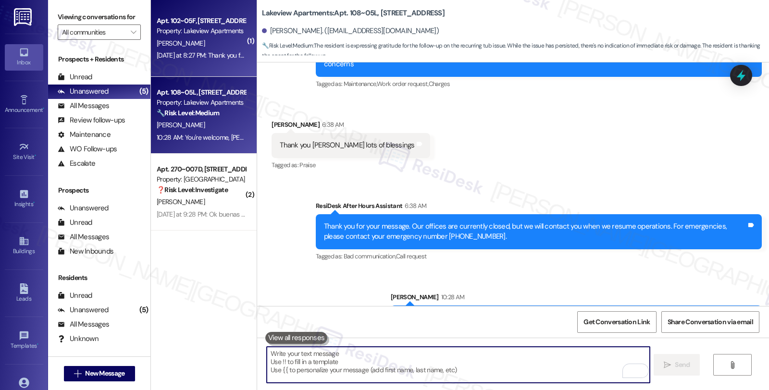
click at [178, 50] on div "[DATE] at 8:27 PM: Thank you for your message. Our offices are currently closed…" at bounding box center [201, 56] width 91 height 12
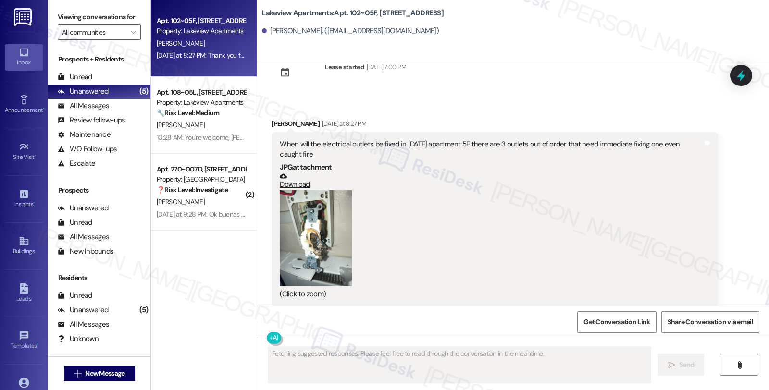
scroll to position [224, 0]
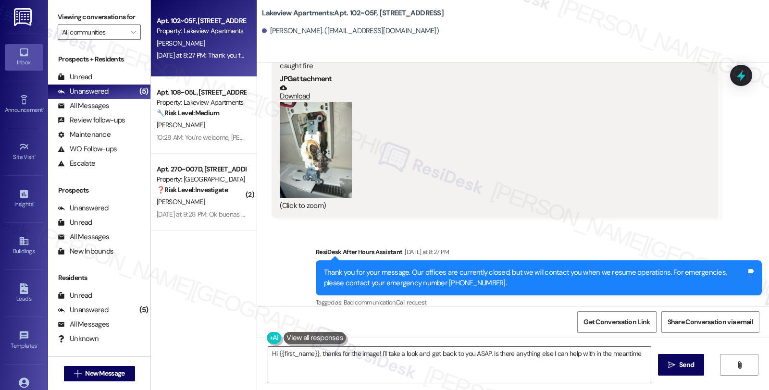
type textarea "Hi {{first_name}}, thanks for the image! I'll take a look and get back to you A…"
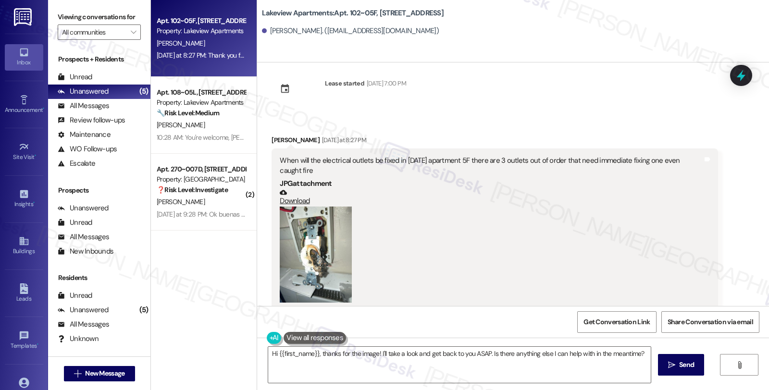
scroll to position [117, 0]
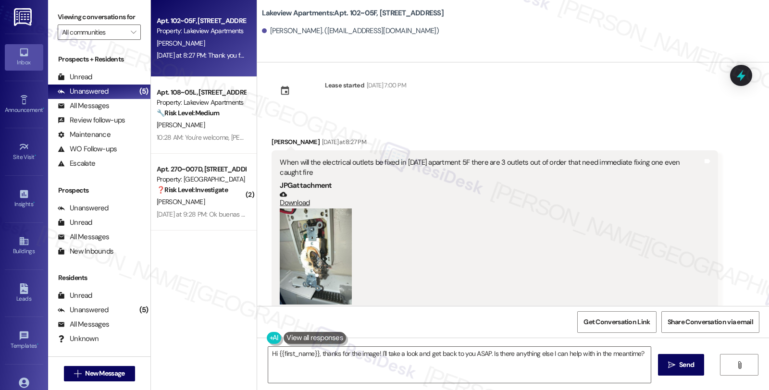
click at [294, 209] on button "Zoom image" at bounding box center [316, 257] width 72 height 96
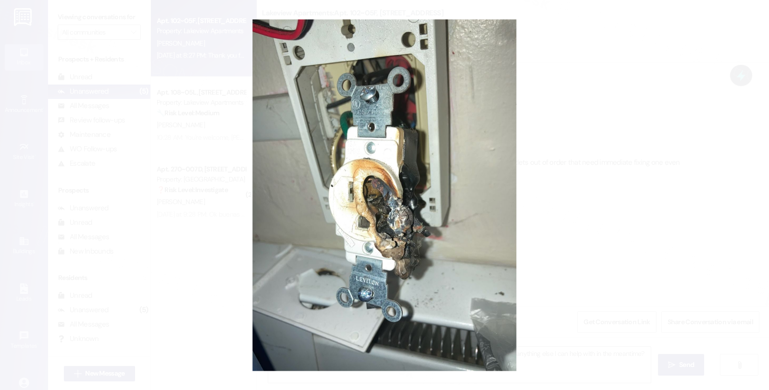
click at [523, 229] on button "Unzoom image" at bounding box center [384, 195] width 769 height 390
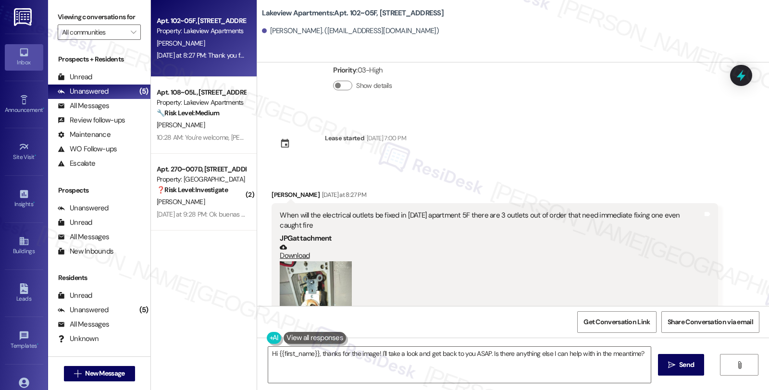
scroll to position [64, 0]
drag, startPoint x: 268, startPoint y: 198, endPoint x: 303, endPoint y: 200, distance: 34.7
click at [303, 200] on div "[PERSON_NAME] [DATE] at 8:27 PM" at bounding box center [495, 196] width 446 height 13
click at [296, 202] on div "[PERSON_NAME] [DATE] at 8:27 PM" at bounding box center [495, 196] width 446 height 13
drag, startPoint x: 266, startPoint y: 196, endPoint x: 309, endPoint y: 196, distance: 43.3
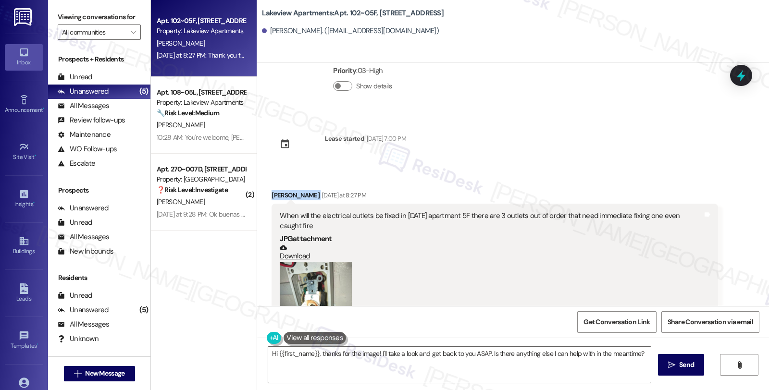
click at [309, 196] on div "[PERSON_NAME] [DATE] at 8:27 PM" at bounding box center [495, 196] width 446 height 13
copy div "[PERSON_NAME]"
drag, startPoint x: 342, startPoint y: 12, endPoint x: 369, endPoint y: 12, distance: 26.9
click at [369, 12] on b "Lakeview Apartments: Apt. 102~[STREET_ADDRESS]" at bounding box center [353, 13] width 182 height 10
copy b "102~05F"
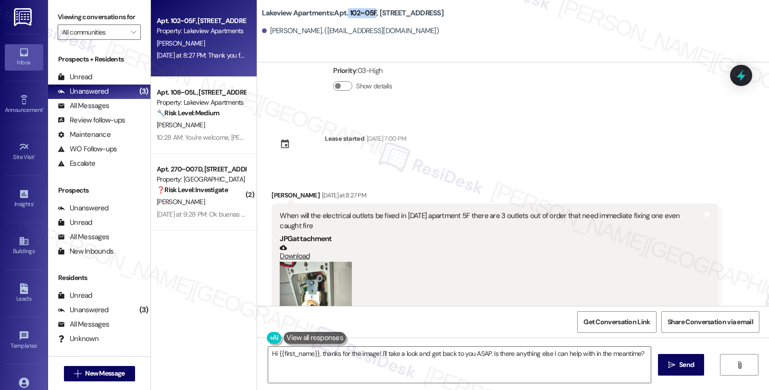
click at [290, 262] on button "Zoom image" at bounding box center [316, 310] width 72 height 96
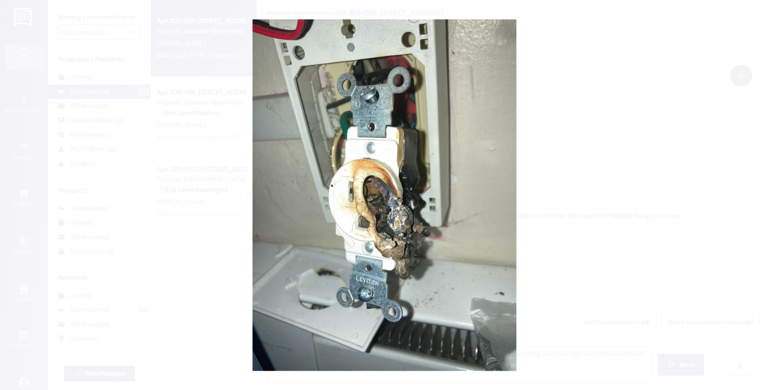
click at [540, 240] on button "Unzoom image" at bounding box center [384, 195] width 769 height 390
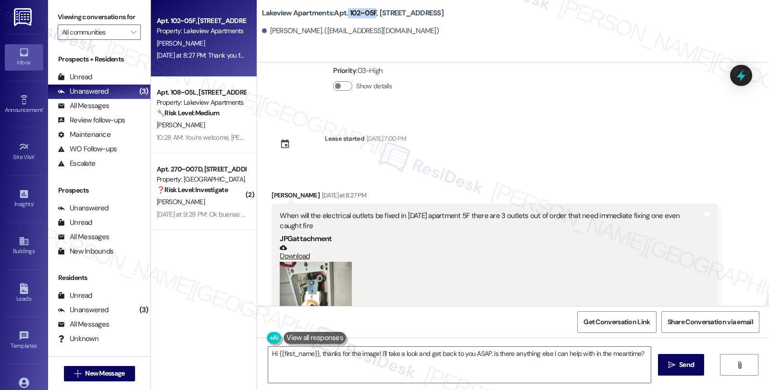
scroll to position [224, 0]
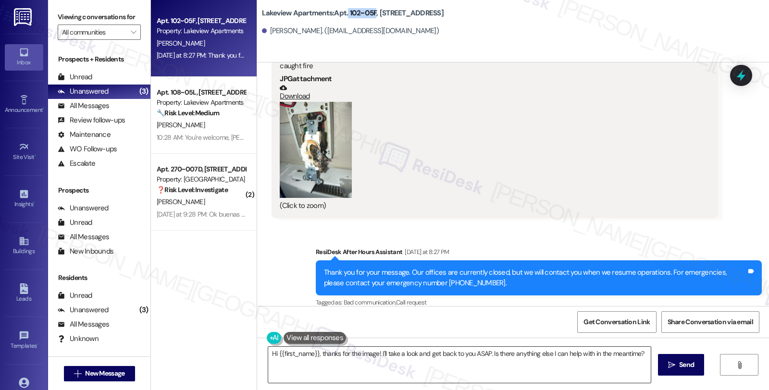
click at [344, 352] on textarea "Hi {{first_name}}, thanks for the image! I'll take a look and get back to you A…" at bounding box center [459, 365] width 383 height 36
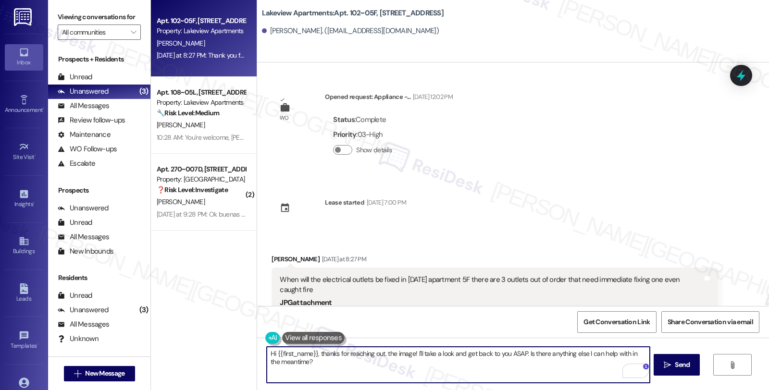
click at [496, 375] on textarea "Hi {{first_name}}, thanks for reaching out. the image! I'll take a look and get…" at bounding box center [458, 365] width 383 height 36
click at [555, 356] on textarea "Hi {{first_name}}, thanks for reaching out. I'm sorry to hear that 3 of your ou…" at bounding box center [458, 365] width 383 height 36
click at [549, 355] on textarea "Hi {{first_name}}, thanks for reaching out. I'm sorry to hear that 3 of your ou…" at bounding box center [458, 365] width 383 height 36
click at [617, 358] on textarea "Hi {{first_name}}, thanks for reaching out. I'm sorry to hear that 3 of your ou…" at bounding box center [458, 365] width 383 height 36
click at [609, 357] on textarea "Hi {{first_name}}, thanks for reaching out. I'm sorry to hear that 3 of your ou…" at bounding box center [458, 365] width 383 height 36
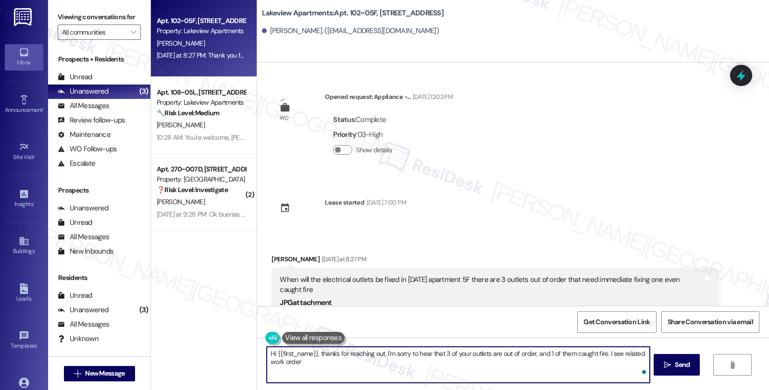
paste textarea "14559-1"
click at [295, 360] on textarea "Hi {{first_name}}, thanks for reaching out. I'm sorry to hear that 3 of your ou…" at bounding box center [458, 365] width 383 height 36
click at [329, 363] on textarea "Hi {{first_name}}, thanks for reaching out. I'm sorry to hear that 3 of your ou…" at bounding box center [458, 365] width 383 height 36
click at [424, 362] on textarea "Hi {{first_name}}, thanks for reaching out. I'm sorry to hear that 3 of your ou…" at bounding box center [458, 365] width 383 height 36
paste textarea "make some room for me to change those outlet that she need."
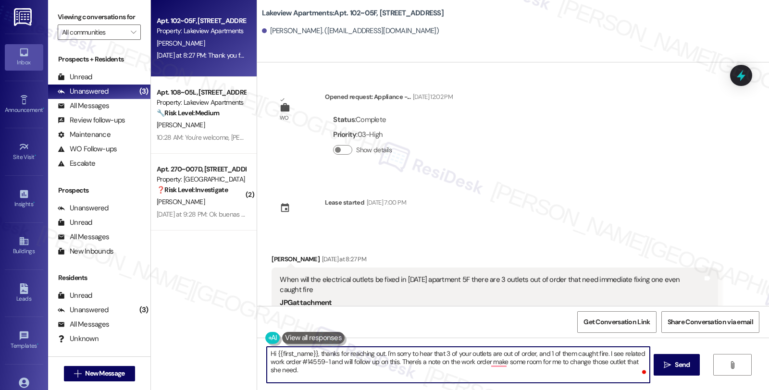
click at [483, 364] on textarea "Hi {{first_name}}, thanks for reaching out. I'm sorry to hear that 3 of your ou…" at bounding box center [458, 365] width 383 height 36
click at [583, 363] on textarea "Hi {{first_name}}, thanks for reaching out. I'm sorry to hear that 3 of your ou…" at bounding box center [458, 365] width 383 height 36
drag, startPoint x: 320, startPoint y: 369, endPoint x: 364, endPoint y: 373, distance: 44.9
click at [364, 373] on textarea "Hi {{first_name}}, thanks for reaching out. I'm sorry to hear that 3 of your ou…" at bounding box center [458, 365] width 383 height 36
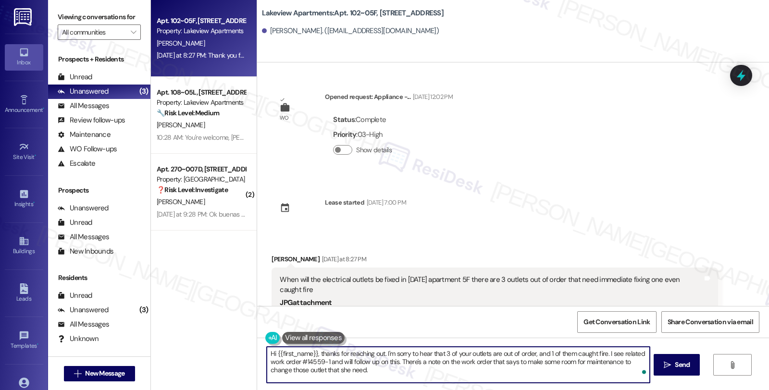
click at [319, 371] on textarea "Hi {{first_name}}, thanks for reaching out. I'm sorry to hear that 3 of your ou…" at bounding box center [458, 365] width 383 height 36
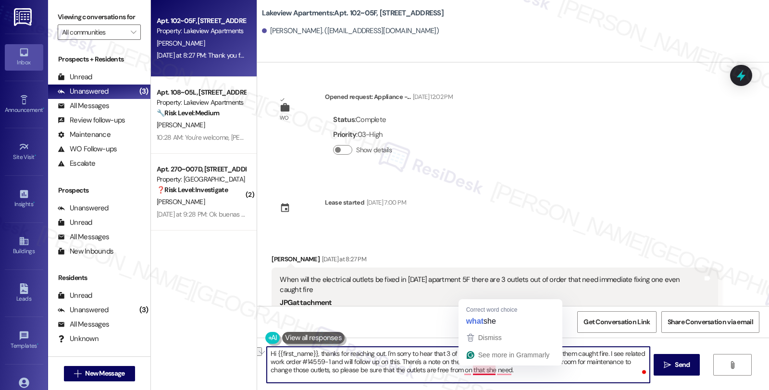
drag, startPoint x: 458, startPoint y: 370, endPoint x: 537, endPoint y: 369, distance: 79.8
click at [537, 369] on textarea "Hi {{first_name}}, thanks for reaching out. I'm sorry to hear that 3 of your ou…" at bounding box center [458, 365] width 383 height 36
type textarea "Hi {{first_name}}, thanks for reaching out. I'm sorry to hear that 3 of your ou…"
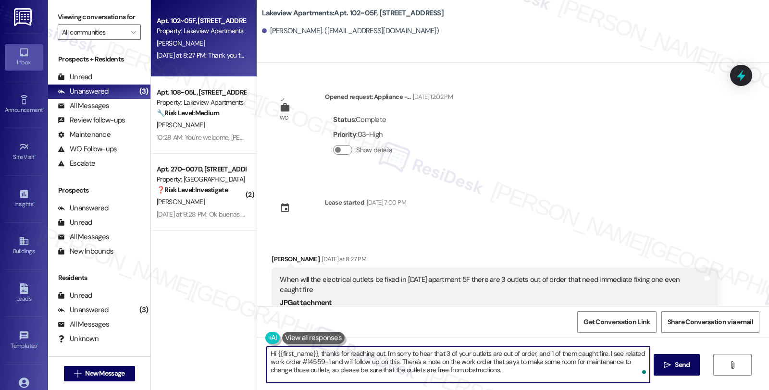
click at [507, 376] on textarea "Hi {{first_name}}, thanks for reaching out. I'm sorry to hear that 3 of your ou…" at bounding box center [458, 365] width 383 height 36
click at [565, 365] on textarea "Hi {{first_name}}, thanks for reaching out. I'm sorry to hear that 3 of your ou…" at bounding box center [458, 365] width 383 height 36
type textarea "Hi {{first_name}}, thanks for reaching out. I'm sorry to hear that 3 of your ou…"
click at [669, 367] on icon "" at bounding box center [667, 366] width 7 height 8
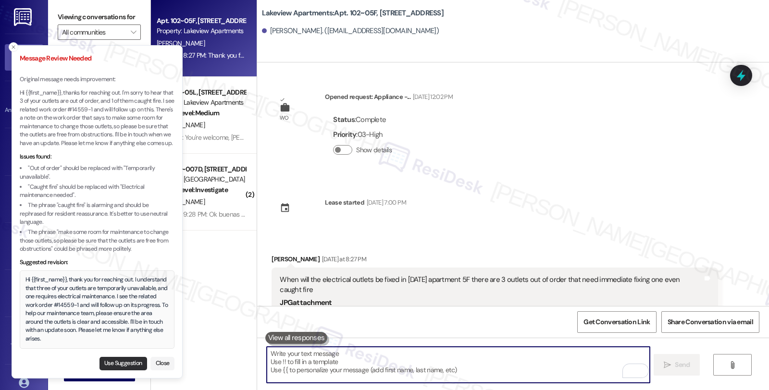
click at [118, 359] on button "Use Suggestion" at bounding box center [124, 363] width 48 height 13
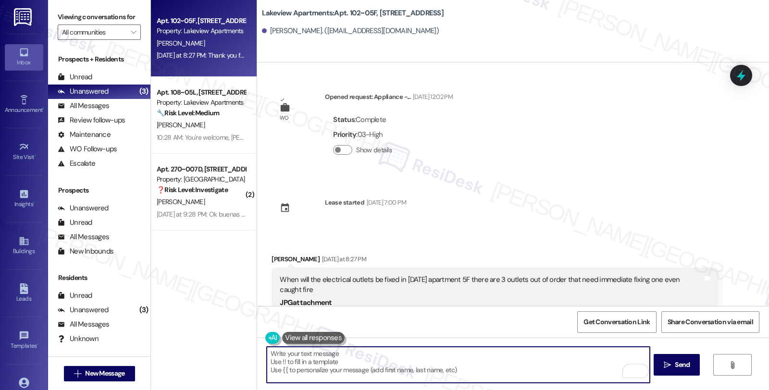
click at [435, 359] on textarea "Hi {{first_name}}, thank you for reaching out. I understand that three of your …" at bounding box center [458, 365] width 383 height 36
type textarea "Hi {{first_name}}, thank you for reaching out. I understand that three of your …"
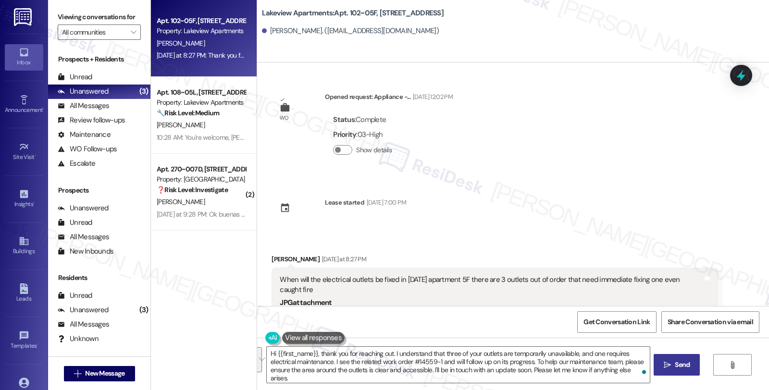
click at [676, 367] on span "Send" at bounding box center [682, 365] width 15 height 10
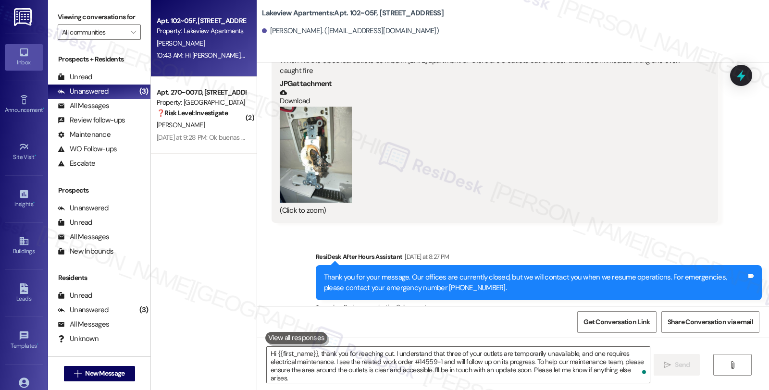
scroll to position [312, 0]
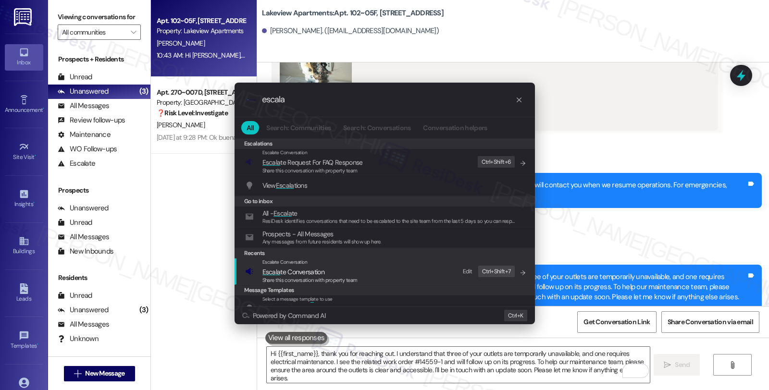
type input "escala"
click at [314, 272] on span "Escala te Conversation" at bounding box center [293, 272] width 62 height 9
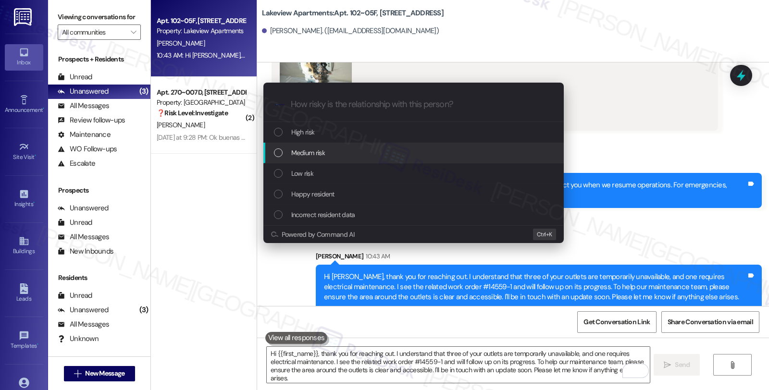
click at [319, 155] on span "Medium risk" at bounding box center [308, 153] width 34 height 11
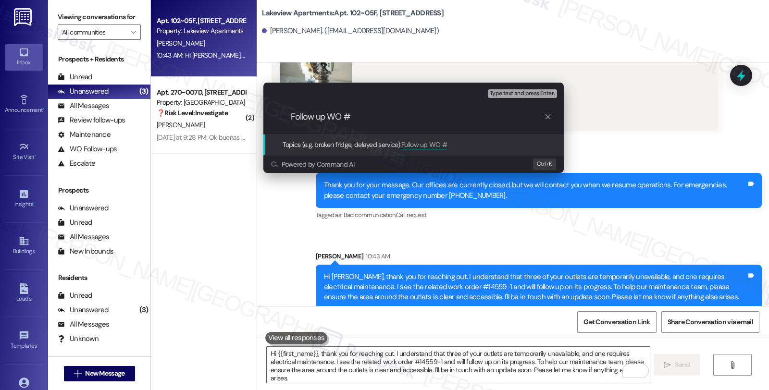
paste input "14559-1"
type input "Follow up WO #14559-1 (outlets)"
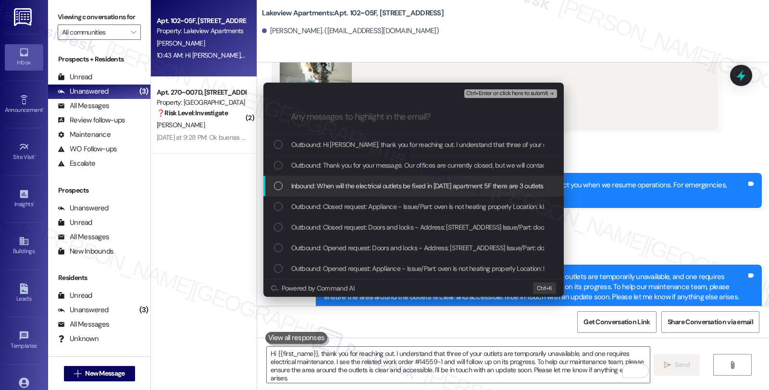
click at [359, 191] on span "Inbound: When will the electrical outlets be fixed in 1590 apartment 5F there a…" at bounding box center [502, 186] width 422 height 11
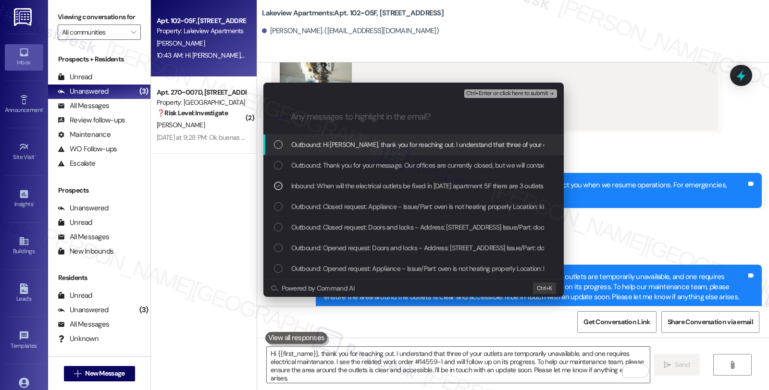
click at [498, 96] on span "Ctrl+Enter or click here to submit" at bounding box center [507, 93] width 82 height 7
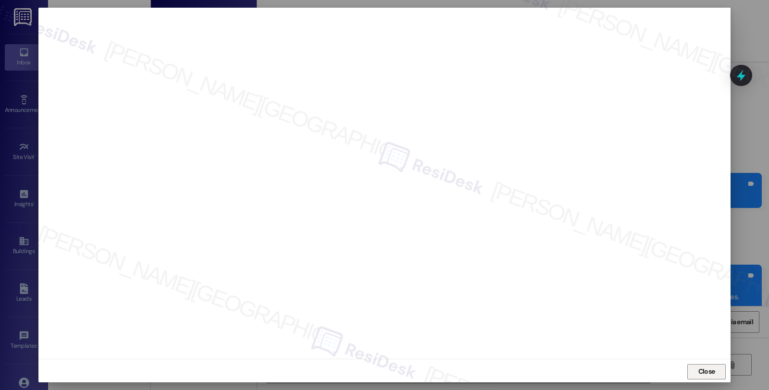
click at [704, 371] on span "Close" at bounding box center [707, 372] width 17 height 10
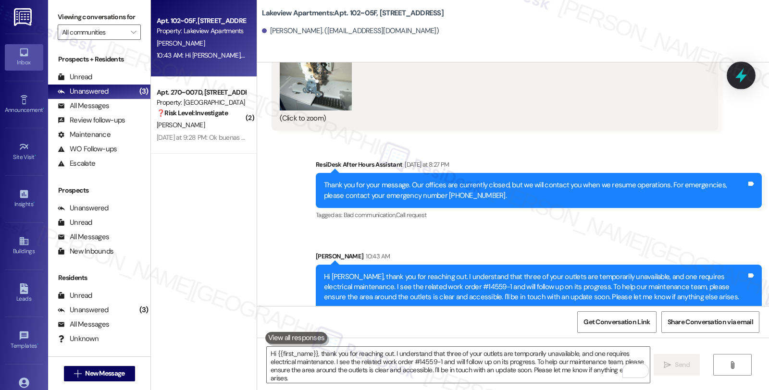
click at [738, 80] on icon at bounding box center [741, 75] width 16 height 16
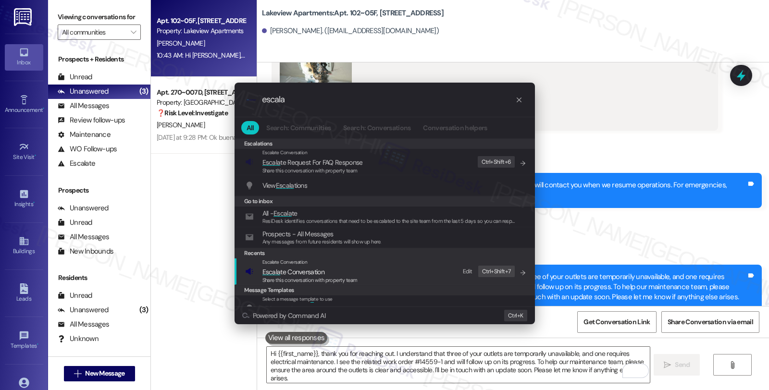
type input "escala"
click at [342, 278] on span "Share this conversation with property team" at bounding box center [309, 280] width 95 height 7
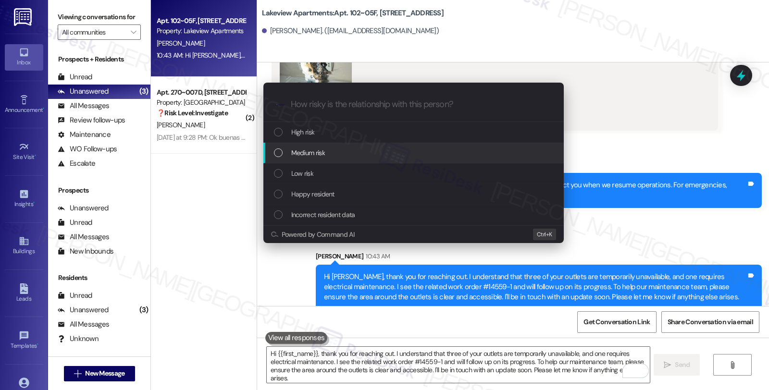
click at [323, 156] on span "Medium risk" at bounding box center [308, 153] width 34 height 11
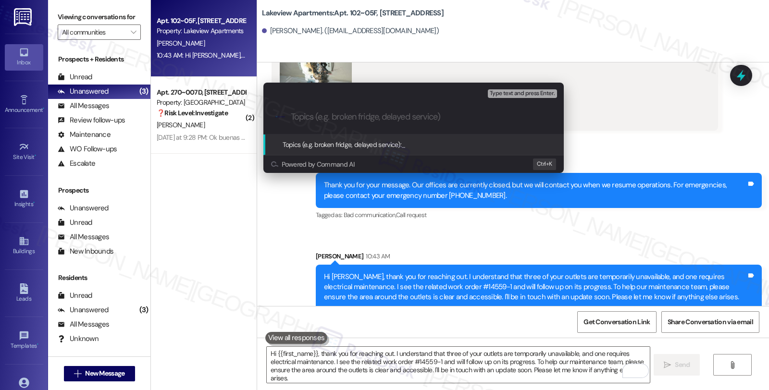
paste input "Follow up WO #14559-1 (outlets)"
type input "Follow up WO #14559-1 (outlets)"
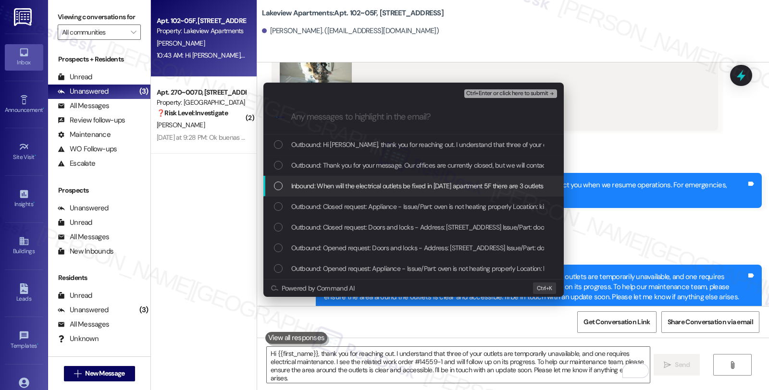
click at [389, 184] on span "Inbound: When will the electrical outlets be fixed in 1590 apartment 5F there a…" at bounding box center [502, 186] width 422 height 11
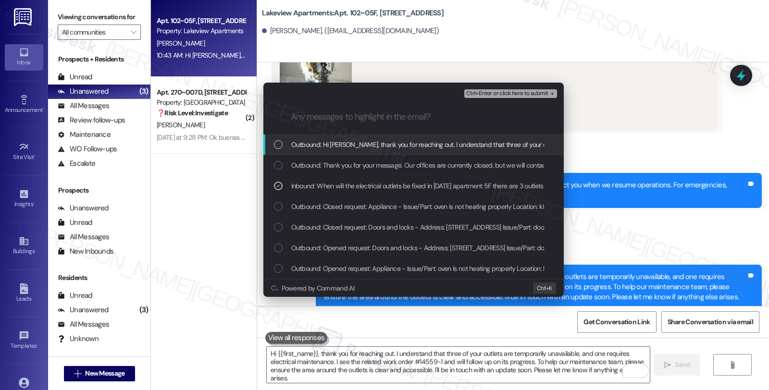
click at [510, 92] on span "Ctrl+Enter or click here to submit" at bounding box center [507, 93] width 82 height 7
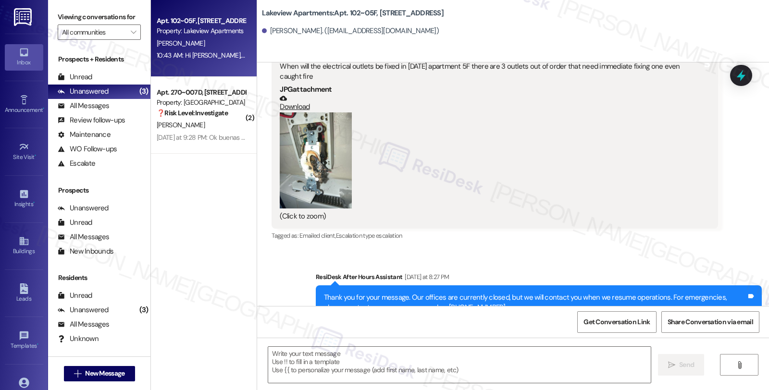
type textarea "Fetching suggested responses. Please feel free to read through the conversation…"
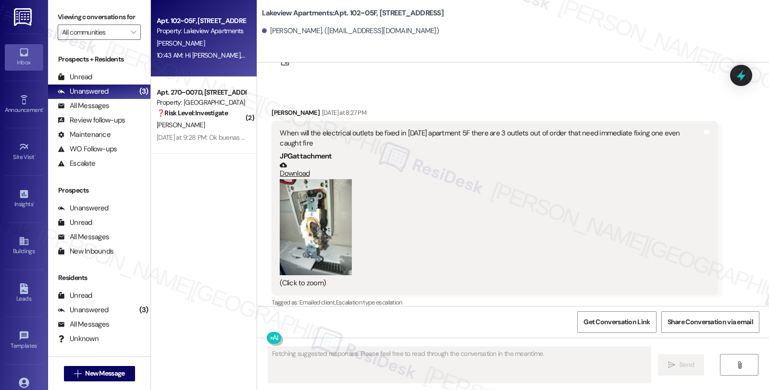
scroll to position [340, 0]
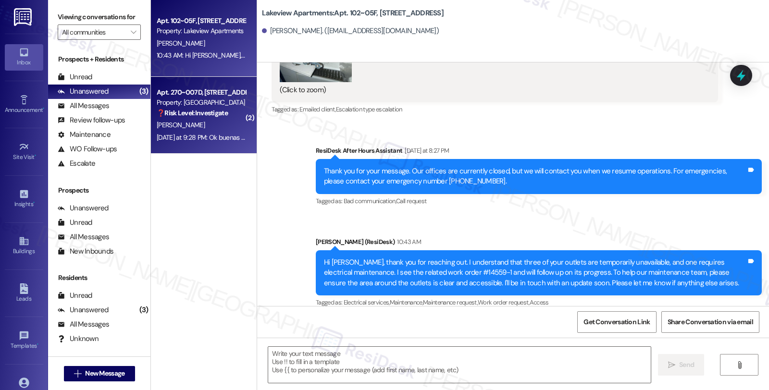
click at [195, 111] on strong "❓ Risk Level: Investigate" at bounding box center [192, 113] width 71 height 9
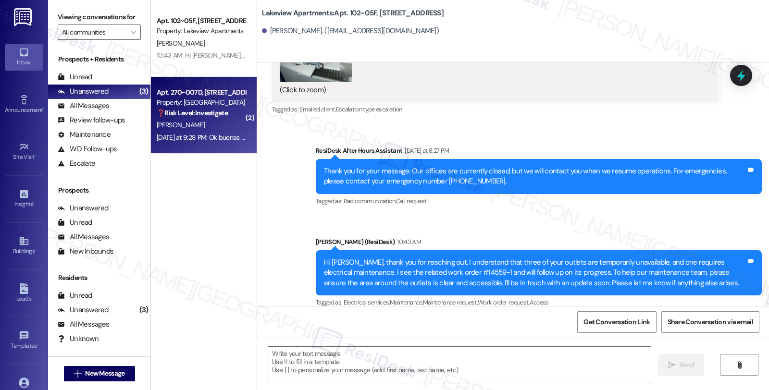
type textarea "Fetching suggested responses. Please feel free to read through the conversation…"
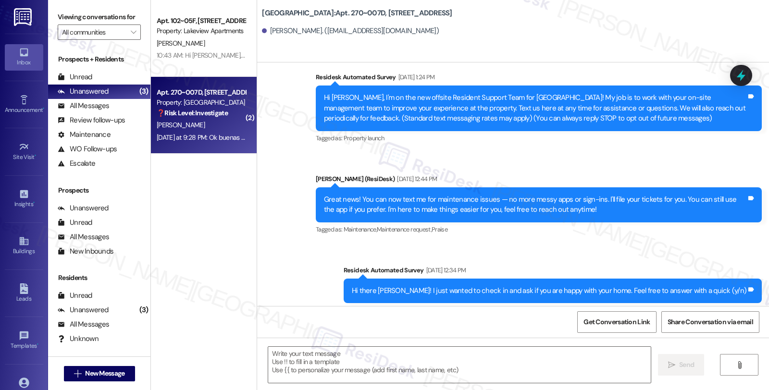
type textarea "Fetching suggested responses. Please feel free to read through the conversation…"
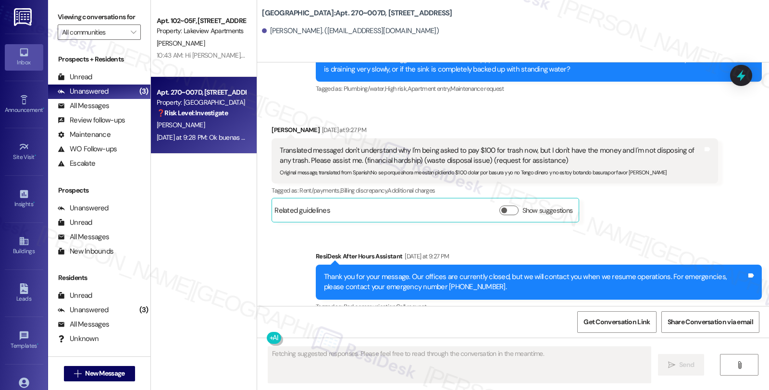
scroll to position [1375, 0]
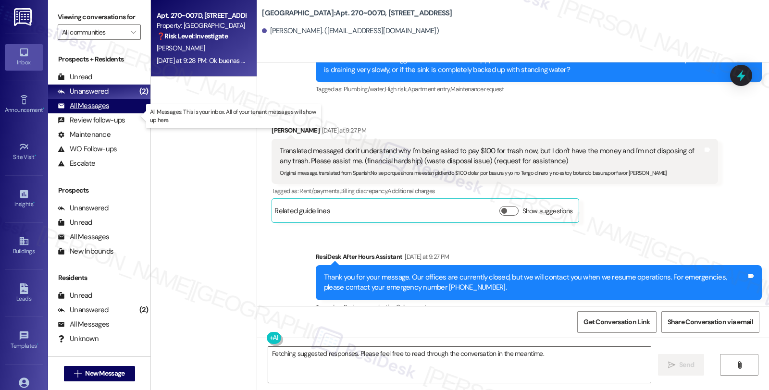
click at [103, 111] on div "All Messages" at bounding box center [83, 106] width 51 height 10
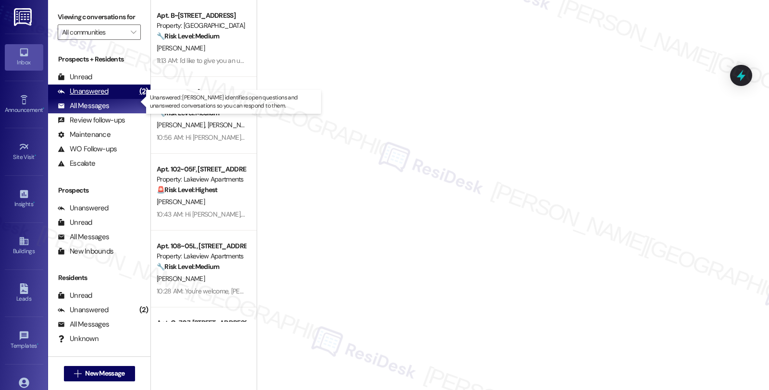
click at [101, 97] on div "Unanswered" at bounding box center [83, 92] width 51 height 10
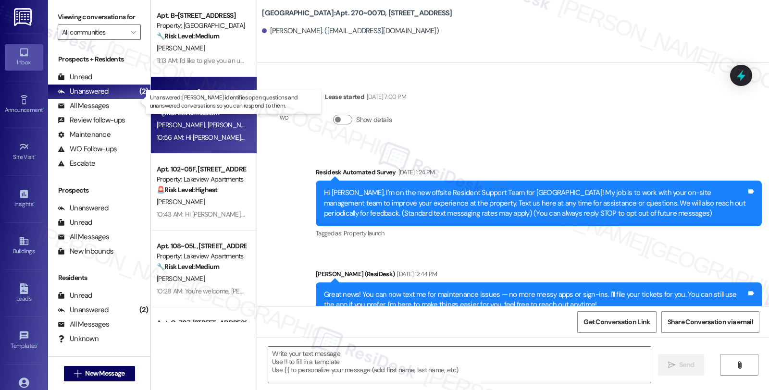
type textarea "Fetching suggested responses. Please feel free to read through the conversation…"
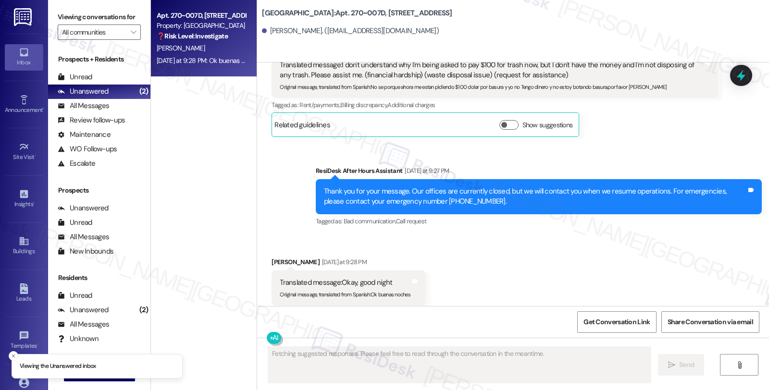
scroll to position [1482, 0]
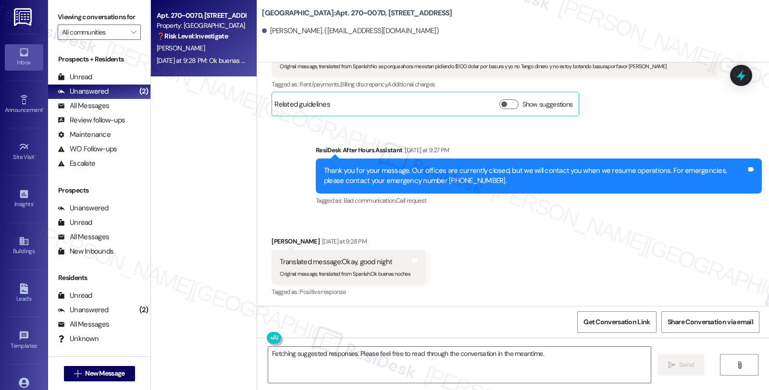
click at [686, 252] on div "Received via SMS Marina Naranjo Yesterday at 9:28 PM Translated message: Okay, …" at bounding box center [513, 260] width 512 height 91
click at [741, 74] on icon at bounding box center [742, 75] width 12 height 15
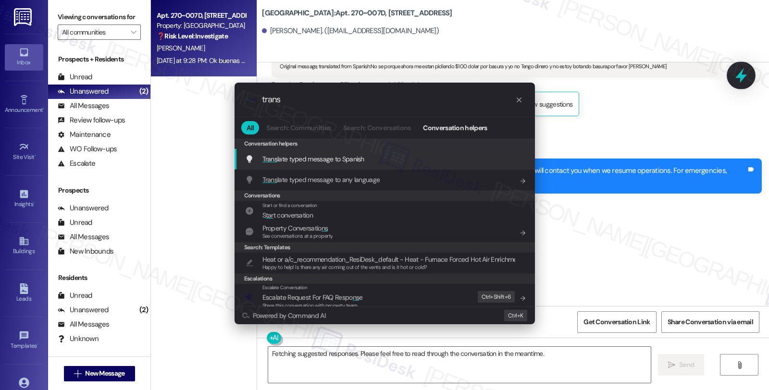
type input "trans"
click at [659, 279] on div ".cls-1{fill:#0a055f;}.cls-2{fill:#0cc4c4;} resideskLogoBlueOrange trans All Sea…" at bounding box center [384, 195] width 769 height 390
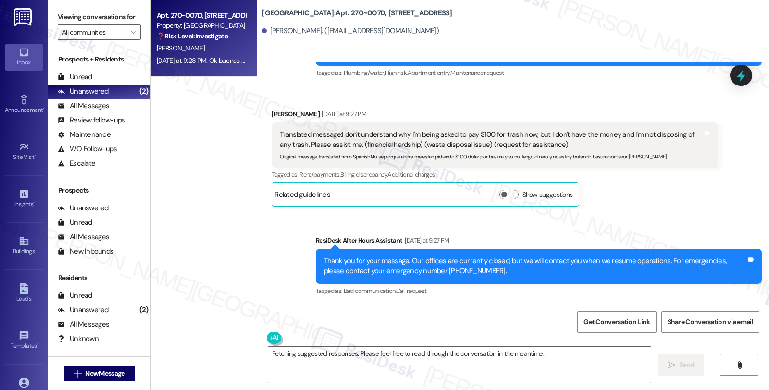
scroll to position [1375, 0]
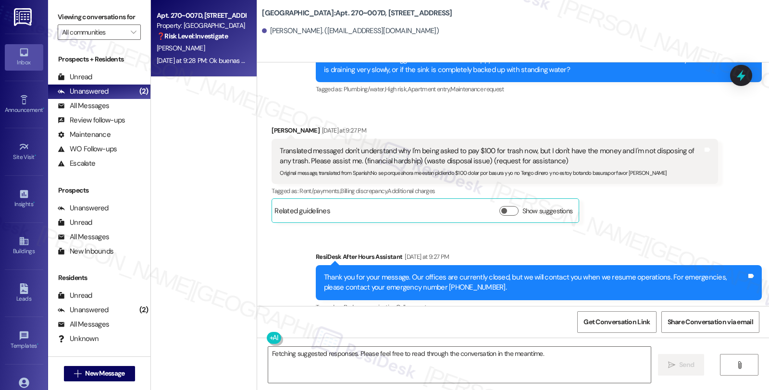
click at [688, 224] on div "Received via SMS Marina Naranjo Yesterday at 9:27 PM Translated message: I don'…" at bounding box center [494, 174] width 461 height 112
click at [505, 212] on button "Show suggestions" at bounding box center [508, 211] width 19 height 10
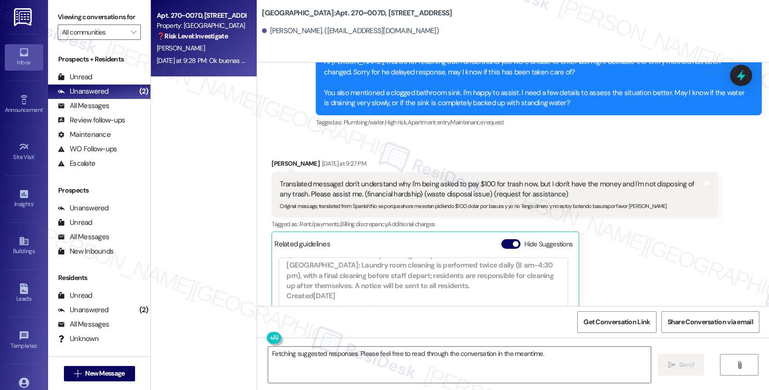
scroll to position [1489, 0]
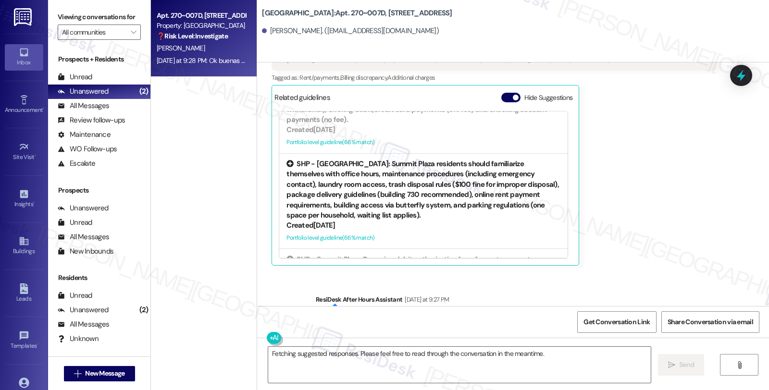
click at [334, 185] on div "SHP - Summit Plaza: Summit Plaza residents should familiarize themselves with o…" at bounding box center [424, 190] width 274 height 62
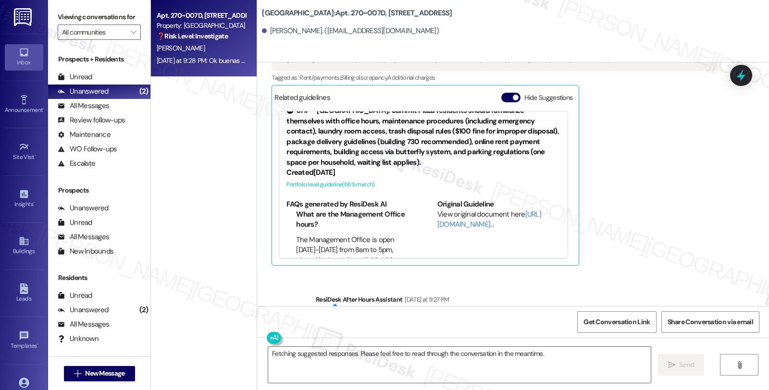
scroll to position [269, 0]
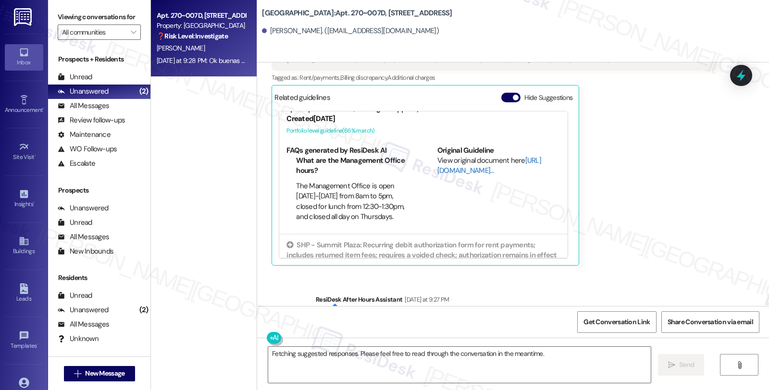
click at [446, 166] on link "[URL][DOMAIN_NAME]…" at bounding box center [489, 166] width 104 height 20
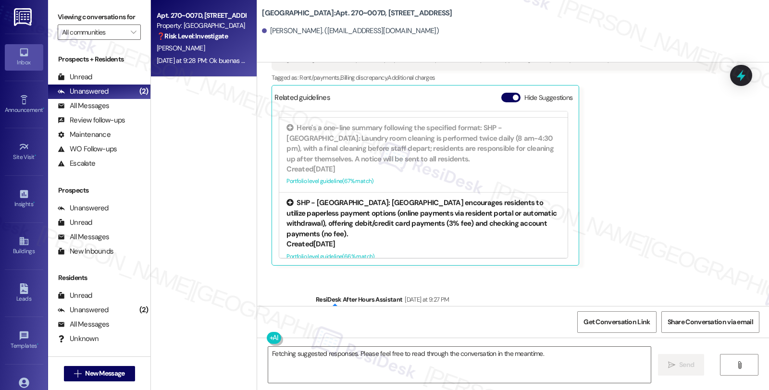
scroll to position [0, 0]
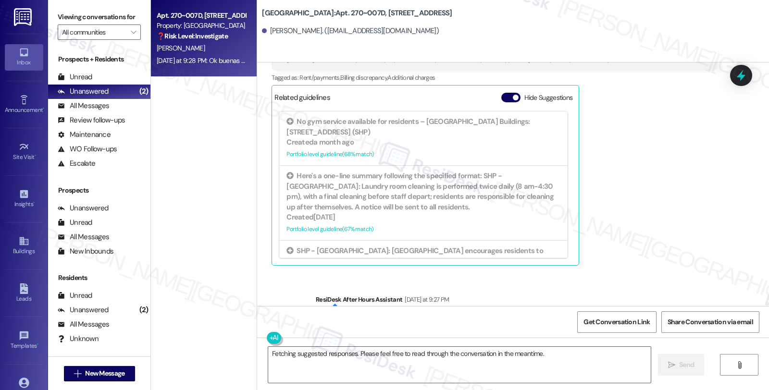
click at [666, 156] on div "Marina Naranjo Yesterday at 9:27 PM Translated message: I don't understand why …" at bounding box center [495, 139] width 446 height 254
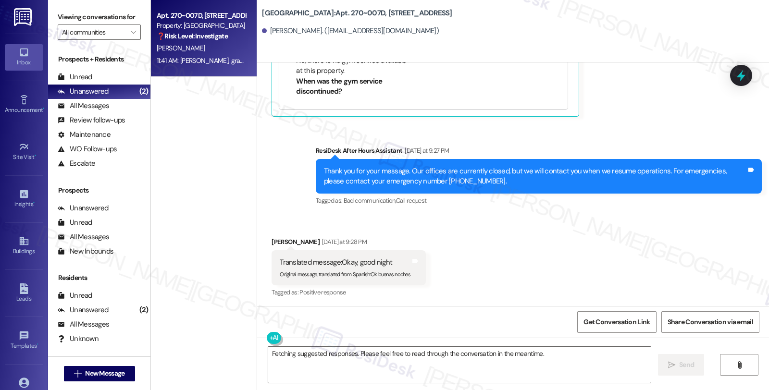
scroll to position [1747, 0]
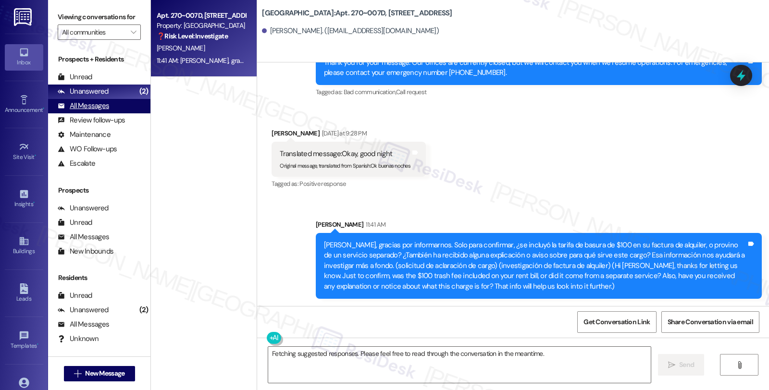
click at [108, 113] on div "All Messages (undefined)" at bounding box center [99, 106] width 102 height 14
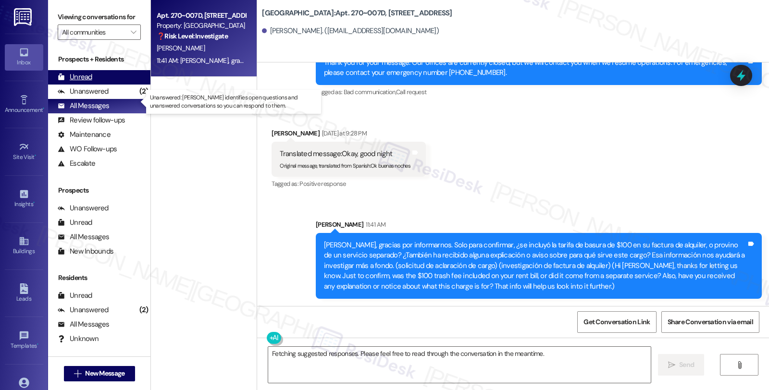
click at [92, 85] on div "Unread (0)" at bounding box center [99, 77] width 102 height 14
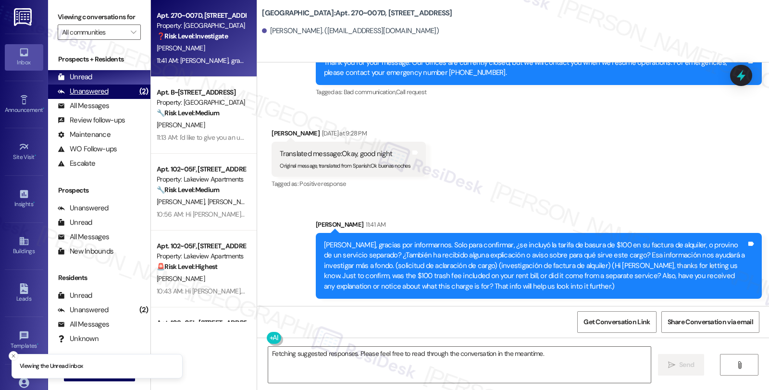
click at [97, 97] on div "Unanswered" at bounding box center [83, 92] width 51 height 10
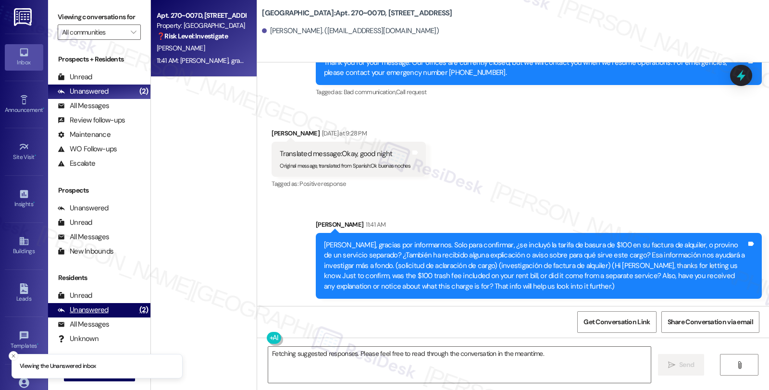
click at [116, 318] on div "Unanswered (2)" at bounding box center [99, 310] width 102 height 14
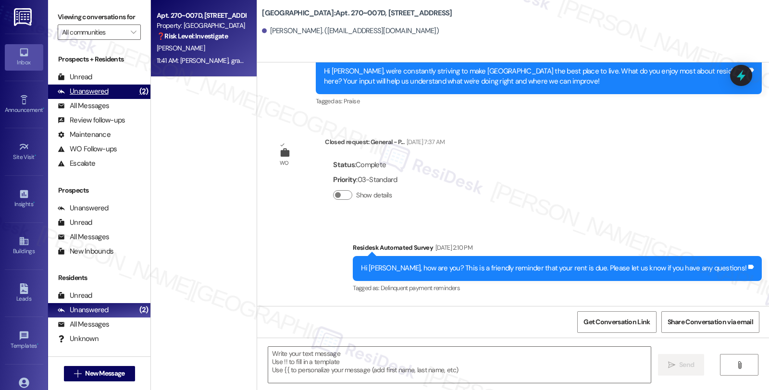
type textarea "Fetching suggested responses. Please feel free to read through the conversation…"
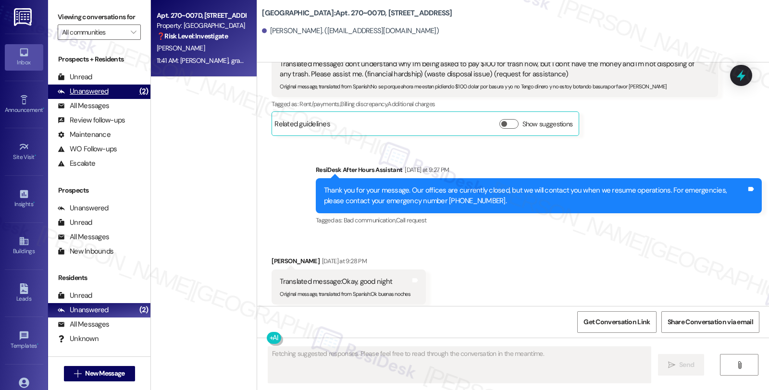
click at [124, 99] on div "Unanswered (2)" at bounding box center [99, 92] width 102 height 14
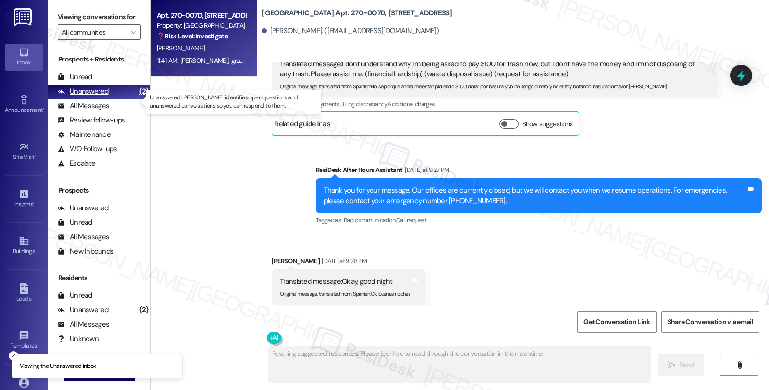
scroll to position [1394, 0]
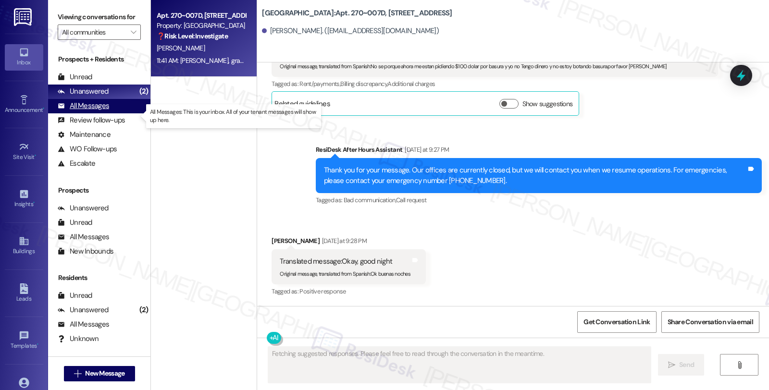
click at [102, 111] on div "All Messages" at bounding box center [83, 106] width 51 height 10
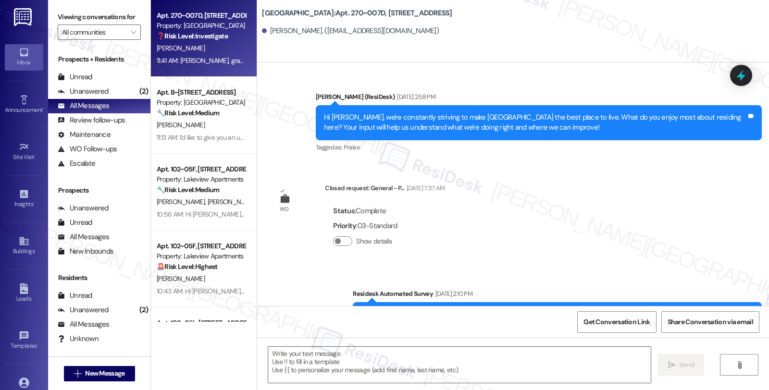
type textarea "Fetching suggested responses. Please feel free to read through the conversation…"
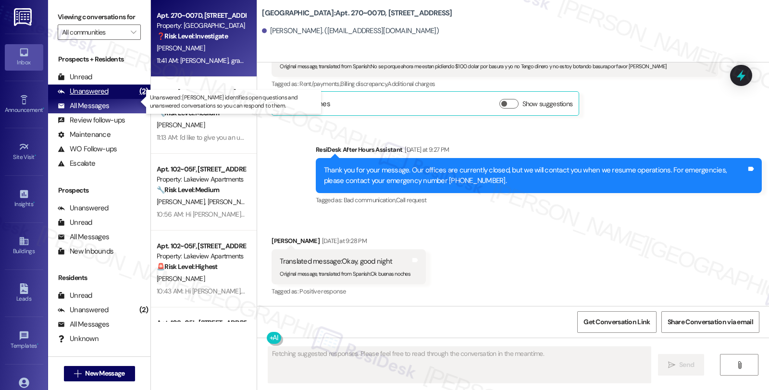
click at [119, 99] on div "Unanswered (2)" at bounding box center [99, 92] width 102 height 14
